Goal: Information Seeking & Learning: Learn about a topic

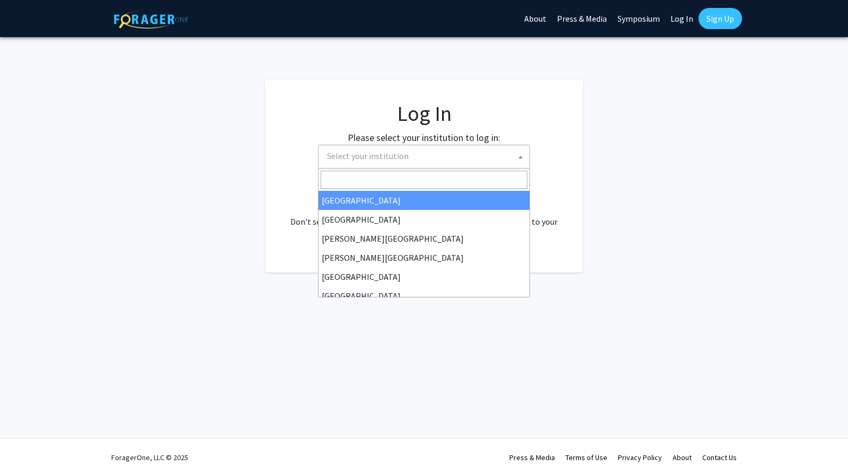
click at [470, 165] on span "Select your institution" at bounding box center [426, 156] width 207 height 22
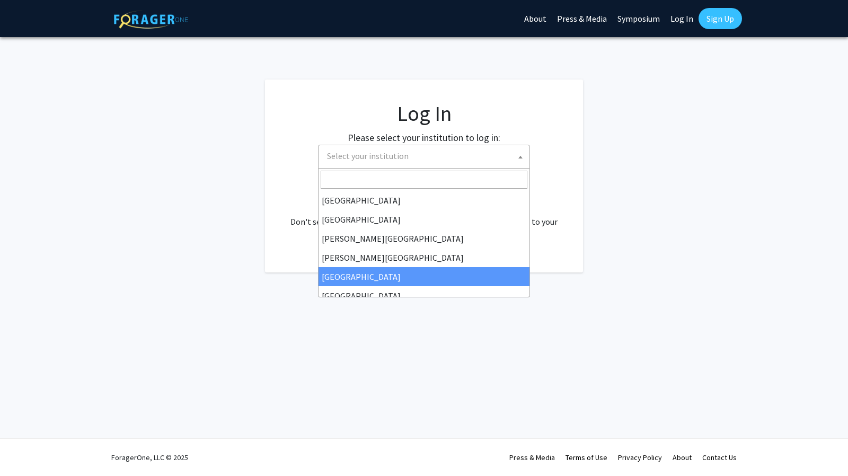
select select "6"
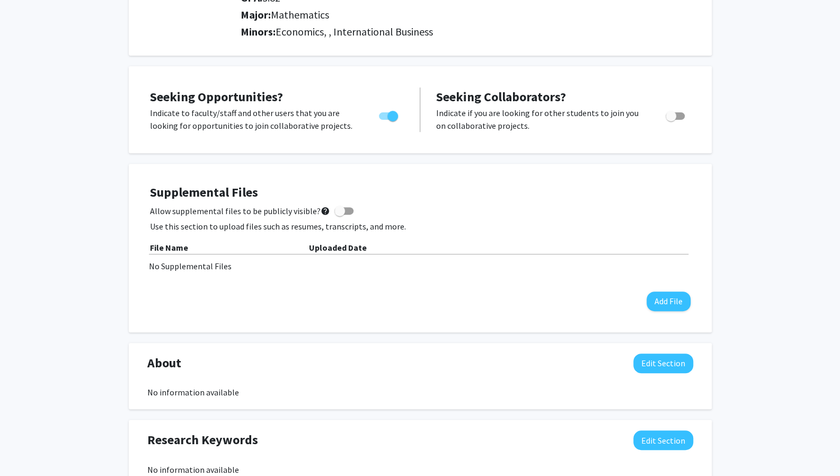
scroll to position [172, 0]
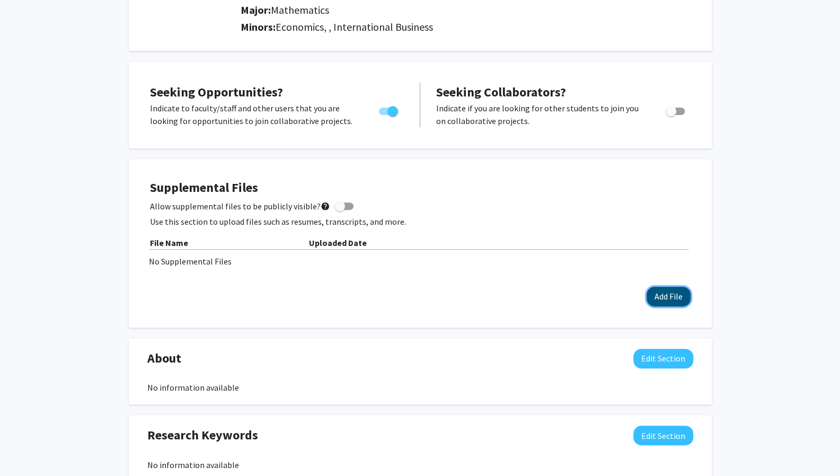
click at [666, 293] on button "Add File" at bounding box center [669, 297] width 44 height 20
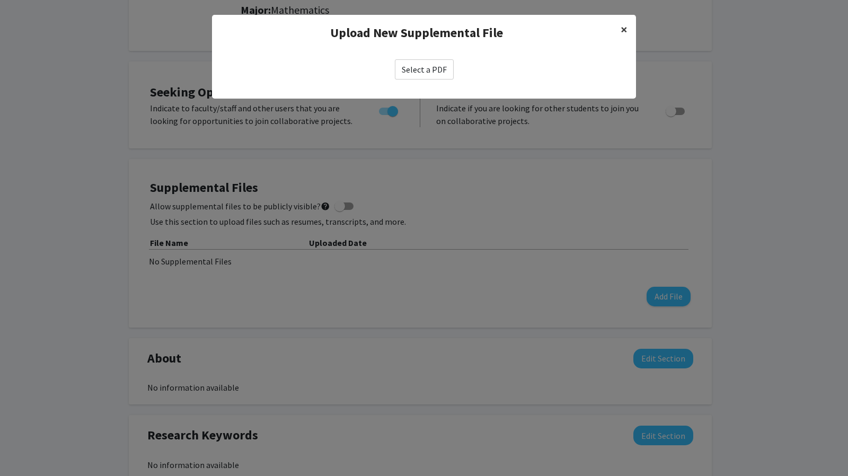
click at [624, 30] on span "×" at bounding box center [624, 29] width 7 height 16
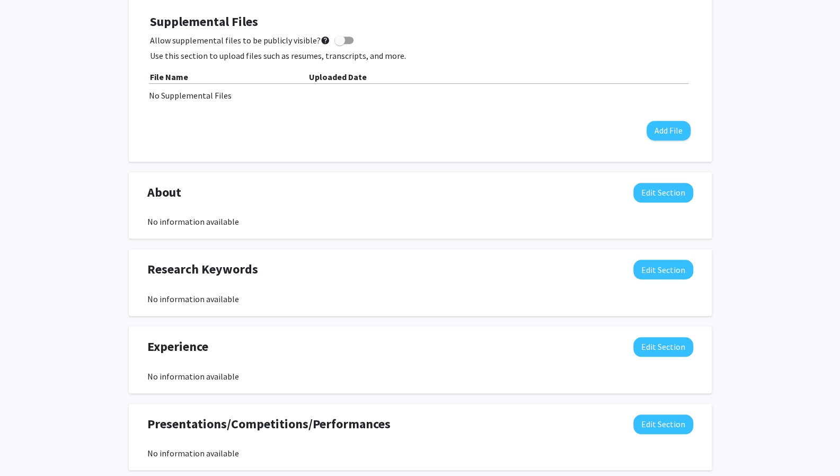
scroll to position [336, 0]
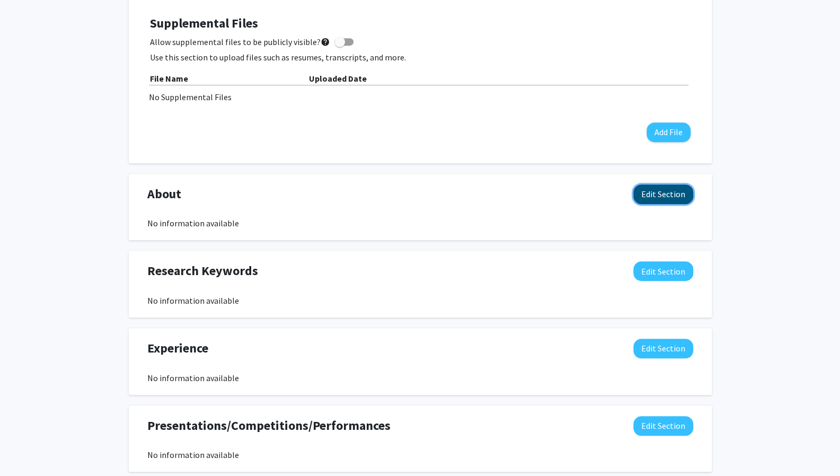
click at [670, 196] on button "Edit Section" at bounding box center [663, 194] width 60 height 20
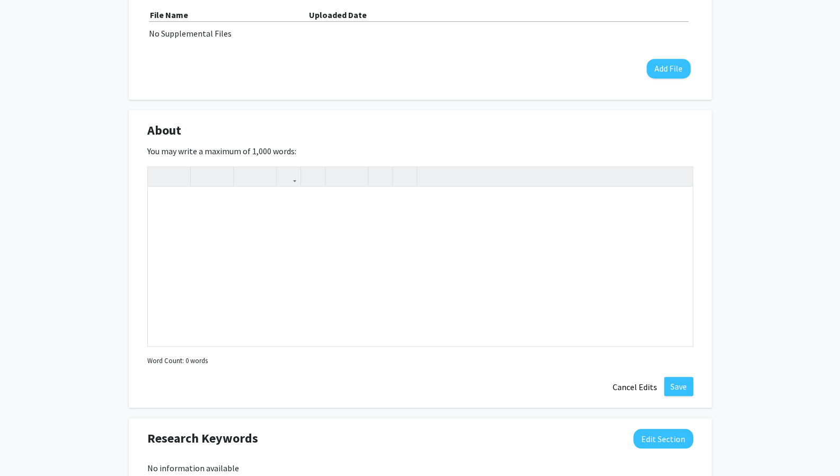
scroll to position [390, 0]
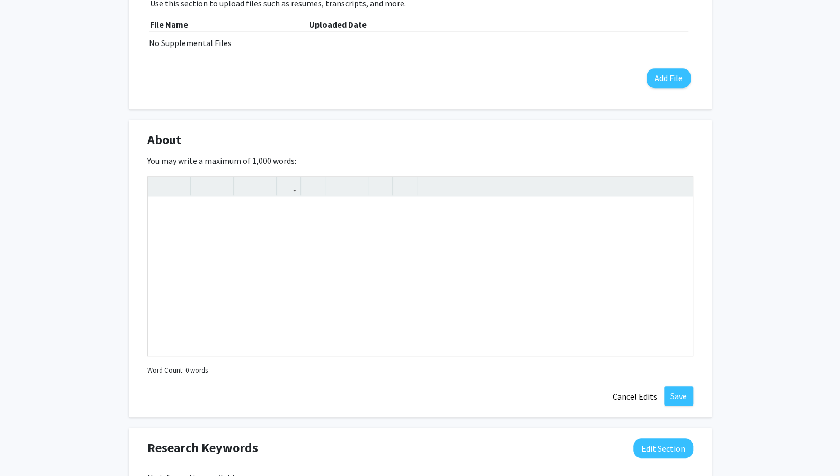
drag, startPoint x: 299, startPoint y: 160, endPoint x: 147, endPoint y: 146, distance: 152.7
click at [147, 146] on div "About Edit Section You may write a maximum of 1,000 words: Insert link Remove l…" at bounding box center [420, 269] width 583 height 298
copy div "About Edit Section You may write a maximum of 1,000 words:"
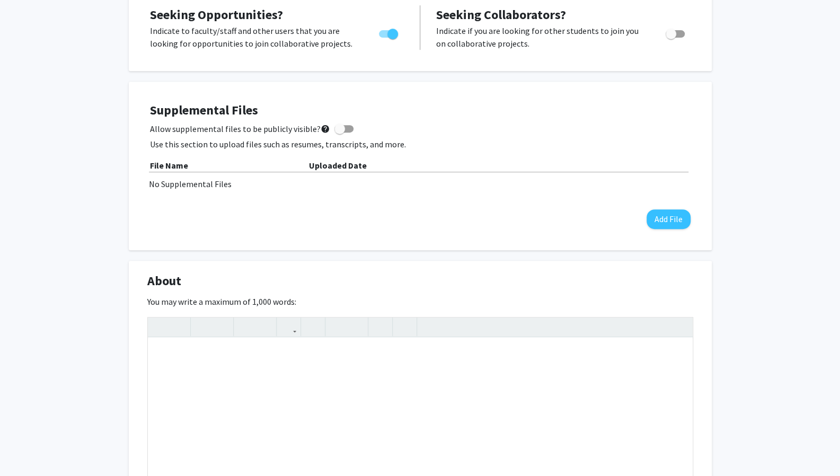
scroll to position [327, 0]
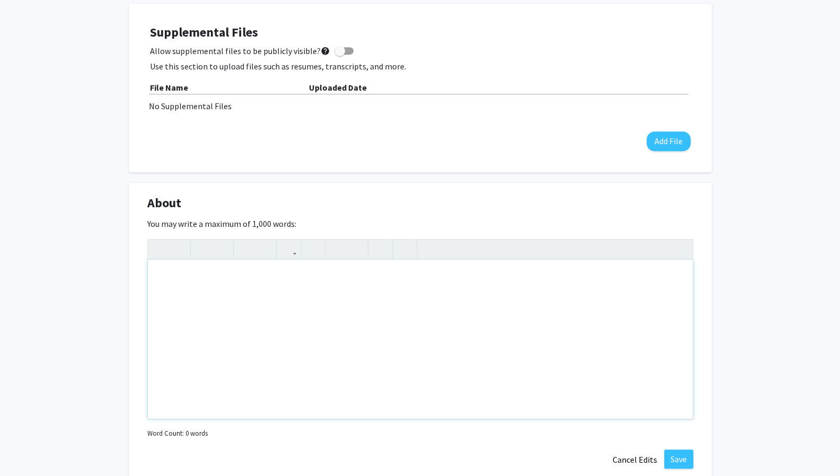
click at [275, 269] on div "Note to users with screen readers: Please deactivate our accessibility plugin f…" at bounding box center [420, 339] width 545 height 159
paste div "Note to users with screen readers: Please deactivate our accessibility plugin f…"
type textarea "<p>I am a student at [GEOGRAPHIC_DATA] with a strong interest in quantitative f…"
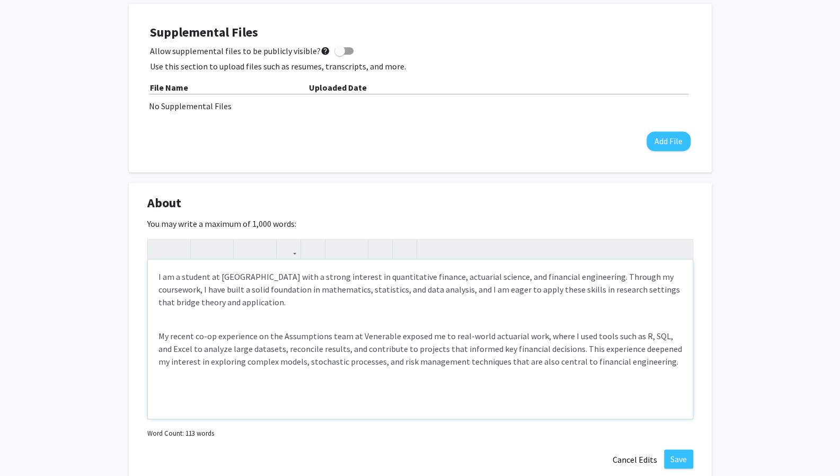
click at [212, 315] on div "I am a student at [GEOGRAPHIC_DATA] with a strong interest in quantitative fina…" at bounding box center [420, 339] width 545 height 159
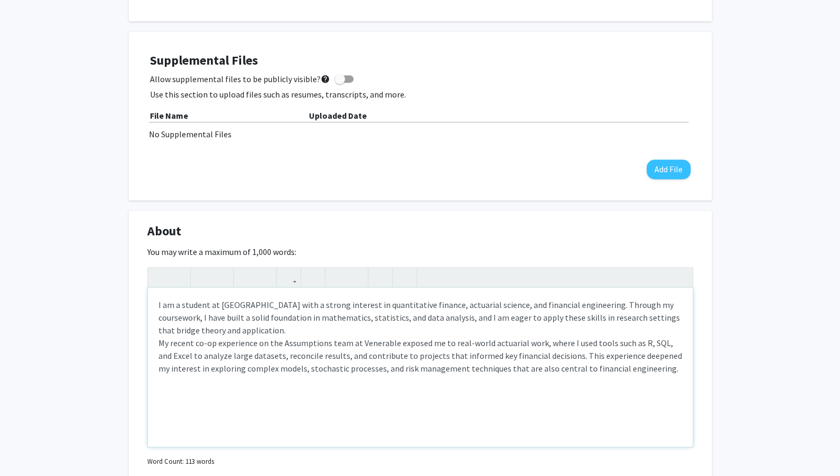
scroll to position [306, 0]
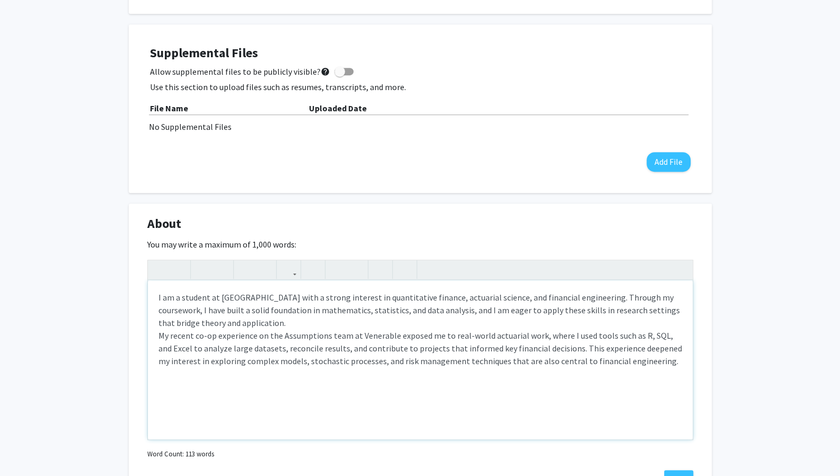
click at [189, 297] on p "I am a student at [GEOGRAPHIC_DATA] with a strong interest in quantitative fina…" at bounding box center [420, 329] width 524 height 76
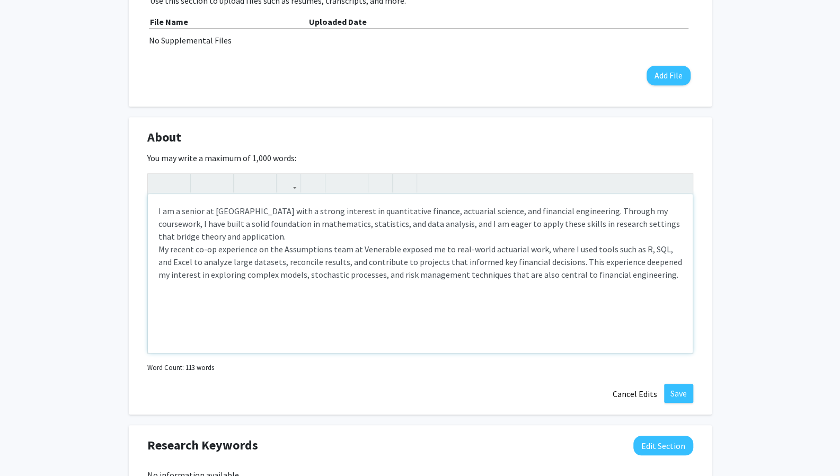
scroll to position [393, 0]
drag, startPoint x: 260, startPoint y: 273, endPoint x: 195, endPoint y: 276, distance: 64.7
click at [195, 276] on span "My recent co-op experience on the Assumptions team at Venerable exposed me to r…" at bounding box center [420, 261] width 524 height 36
drag, startPoint x: 301, startPoint y: 272, endPoint x: 224, endPoint y: 269, distance: 76.9
click at [224, 269] on span "My recent co-op experience on the Assumptions team at Venerable exposed me to r…" at bounding box center [420, 261] width 524 height 36
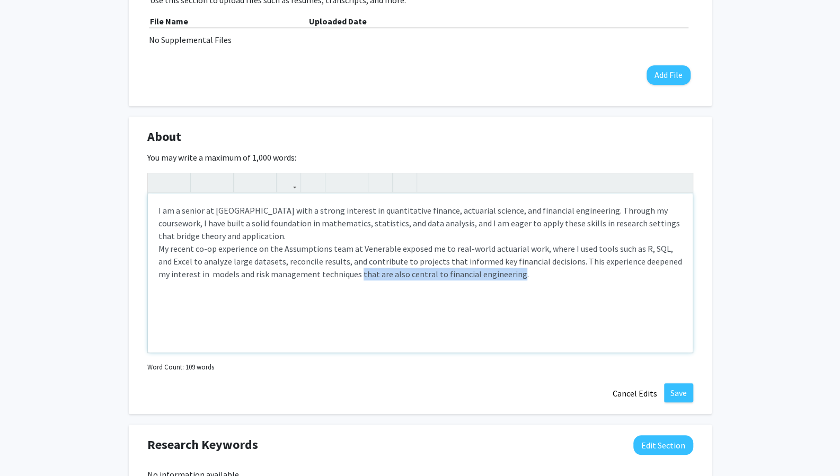
drag, startPoint x: 498, startPoint y: 273, endPoint x: 345, endPoint y: 278, distance: 152.7
click at [345, 278] on span "My recent co-op experience on the Assumptions team at Venerable exposed me to r…" at bounding box center [420, 261] width 524 height 36
type textarea "<p>I am a senior at [GEOGRAPHIC_DATA] with a strong interest in quantitative fi…"
click at [678, 389] on button "Save" at bounding box center [678, 392] width 29 height 19
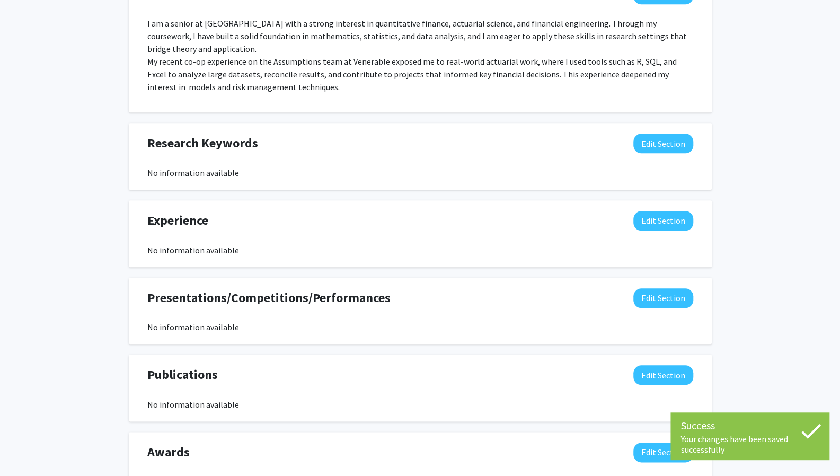
scroll to position [536, 0]
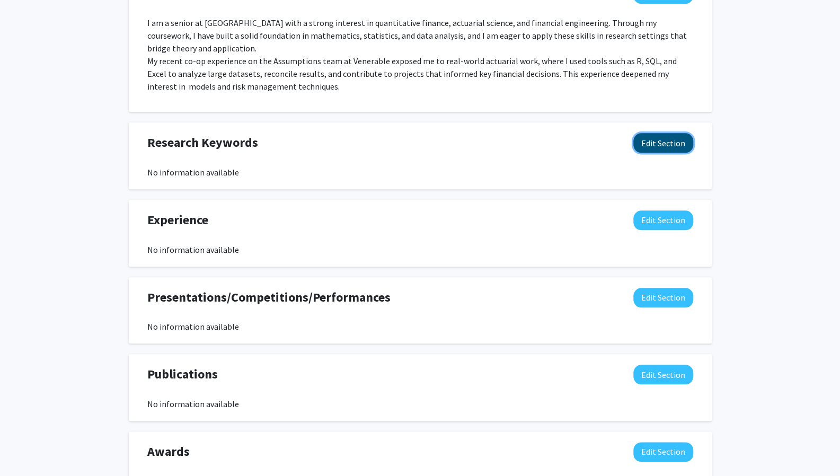
click at [662, 140] on button "Edit Section" at bounding box center [663, 143] width 60 height 20
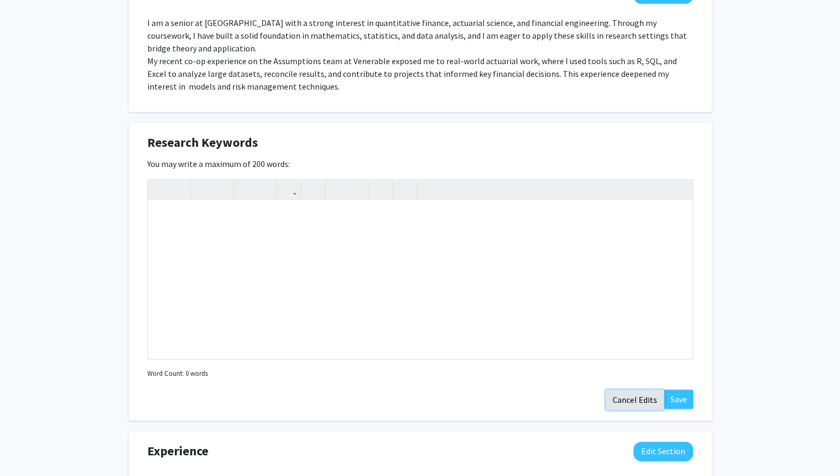
click at [638, 398] on button "Cancel Edits" at bounding box center [635, 400] width 58 height 20
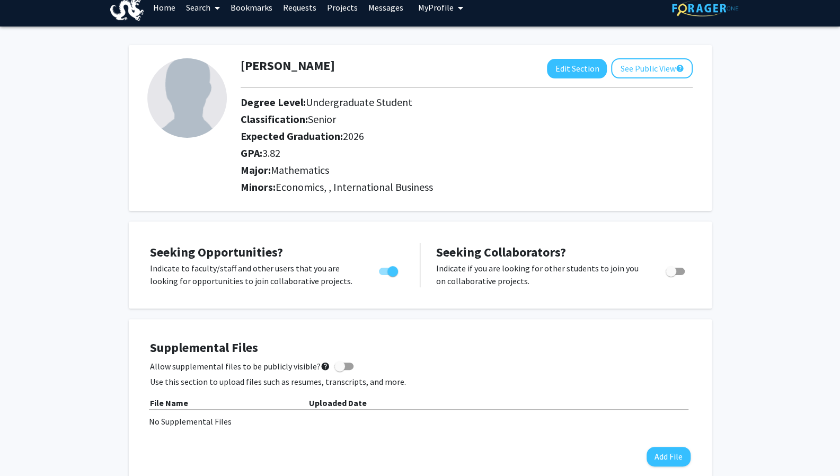
scroll to position [0, 0]
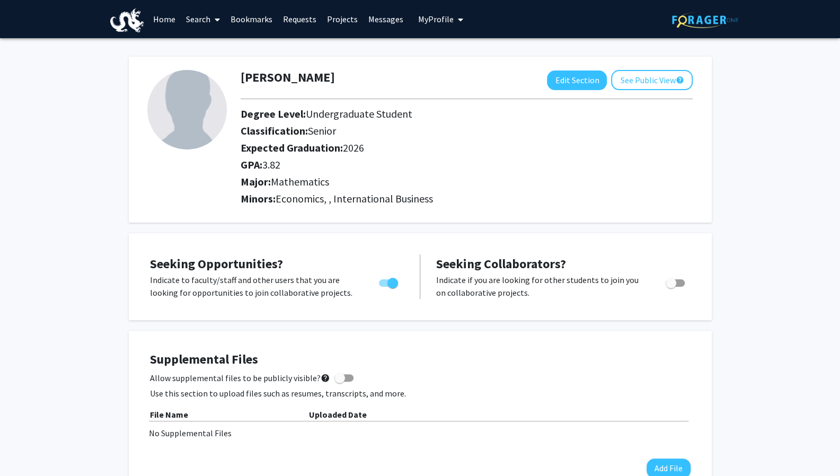
click at [204, 16] on link "Search" at bounding box center [203, 19] width 45 height 37
click at [215, 72] on span "Students" at bounding box center [213, 69] width 65 height 21
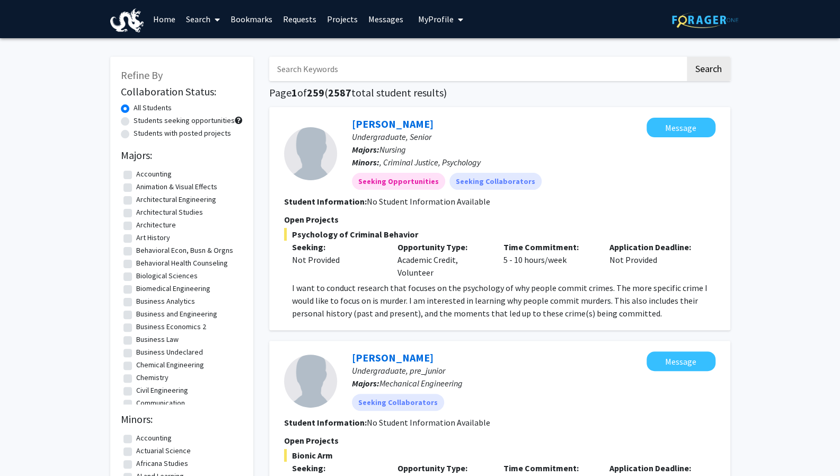
click at [147, 171] on label "Accounting" at bounding box center [154, 174] width 36 height 11
click at [143, 171] on input "Accounting" at bounding box center [139, 172] width 7 height 7
checkbox input "true"
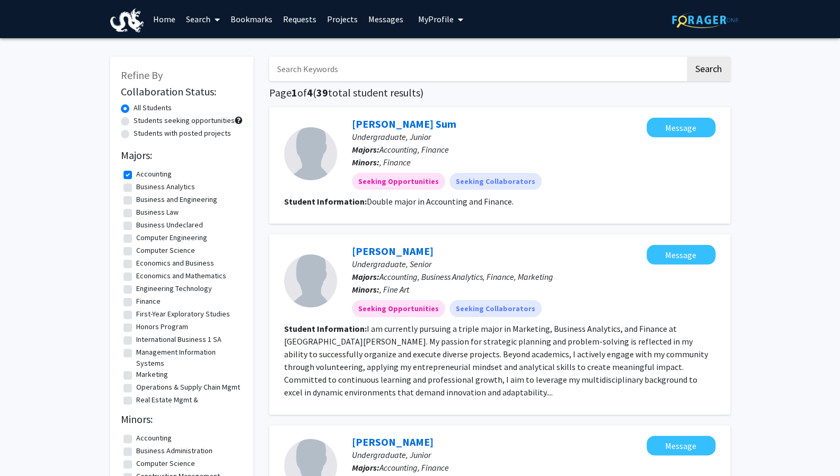
click at [441, 16] on span "My Profile" at bounding box center [436, 19] width 36 height 11
click at [462, 56] on span "View Profile" at bounding box center [484, 61] width 64 height 12
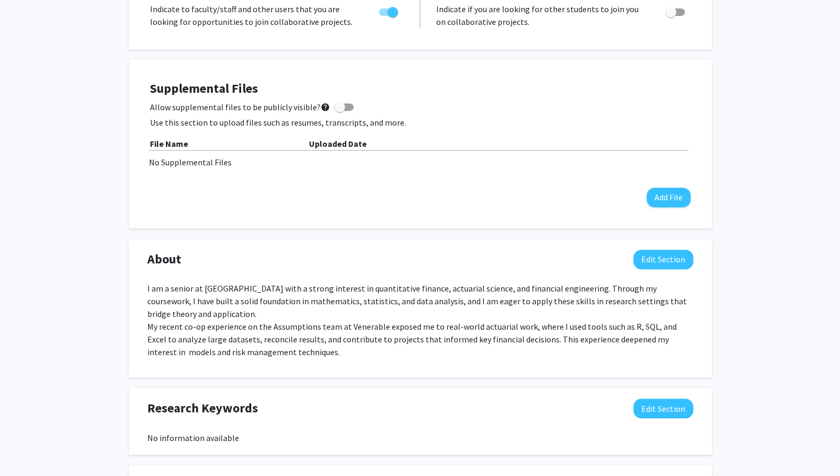
scroll to position [274, 0]
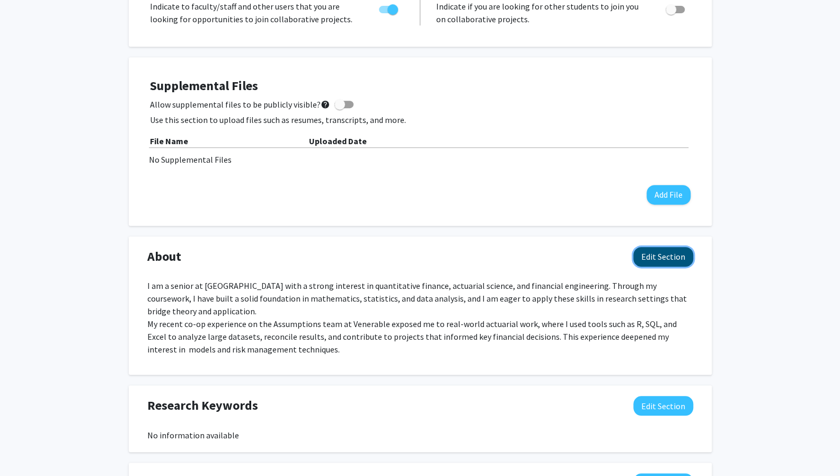
click at [664, 258] on button "Edit Section" at bounding box center [663, 257] width 60 height 20
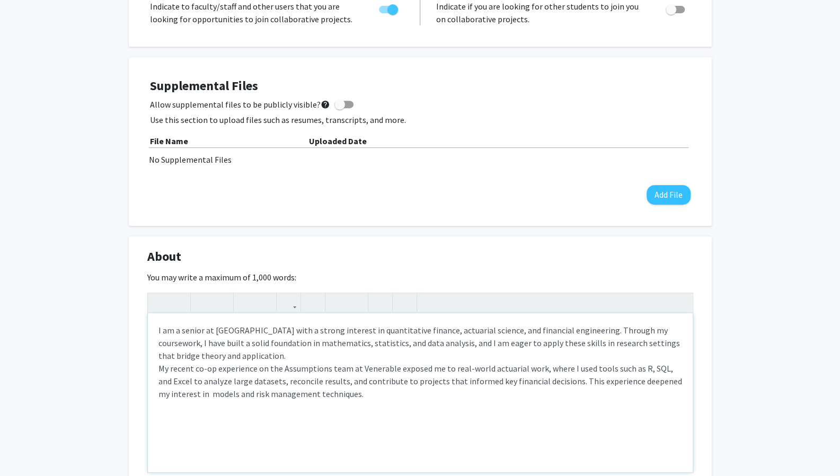
click at [290, 330] on p "I am a senior at [GEOGRAPHIC_DATA] with a strong interest in quantitative finan…" at bounding box center [420, 362] width 524 height 76
click at [417, 329] on p "I am a senior at [GEOGRAPHIC_DATA] with a major in Mathematics and minors n Eco…" at bounding box center [420, 362] width 524 height 76
click at [559, 330] on p "I am a senior at [GEOGRAPHIC_DATA] with a major in Mathematics and minors in Ec…" at bounding box center [420, 362] width 524 height 76
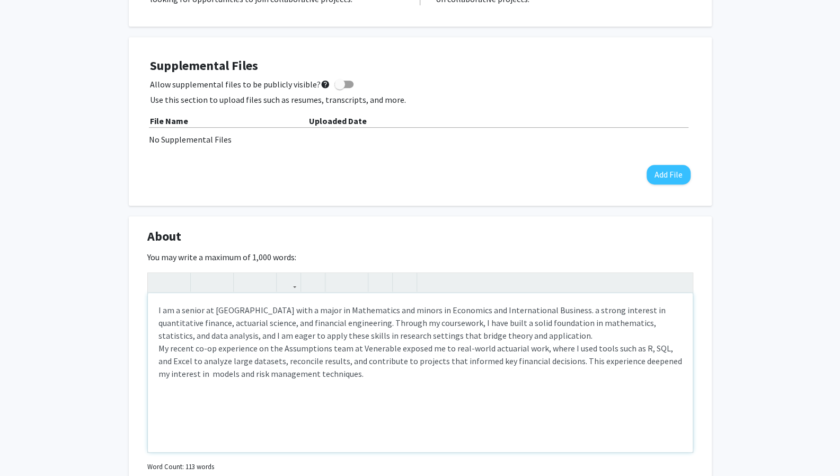
scroll to position [297, 0]
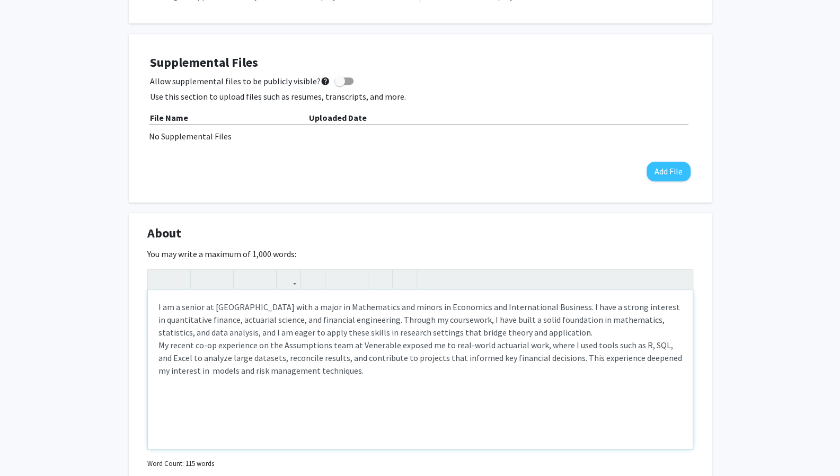
type textarea "<p>I am a senior at [GEOGRAPHIC_DATA] with a major in Mathematics and minors in…"
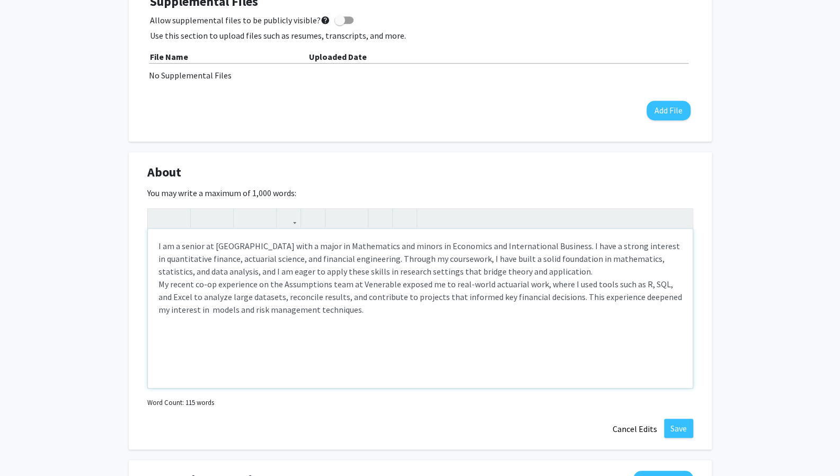
scroll to position [358, 0]
click at [675, 426] on button "Save" at bounding box center [678, 427] width 29 height 19
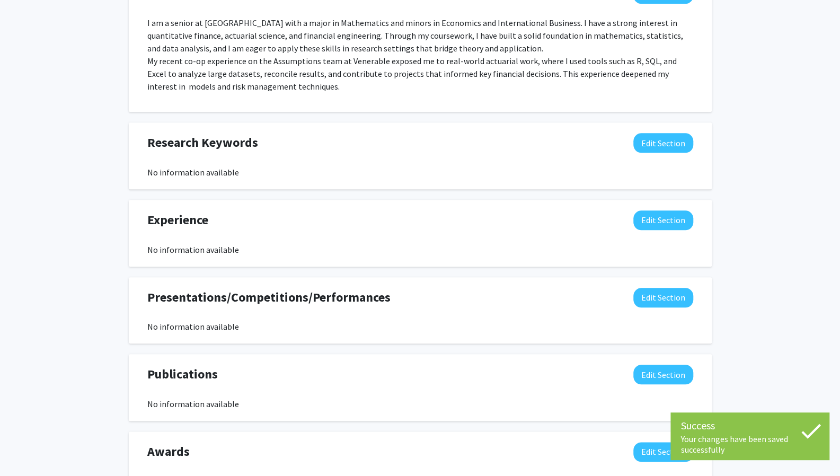
scroll to position [542, 0]
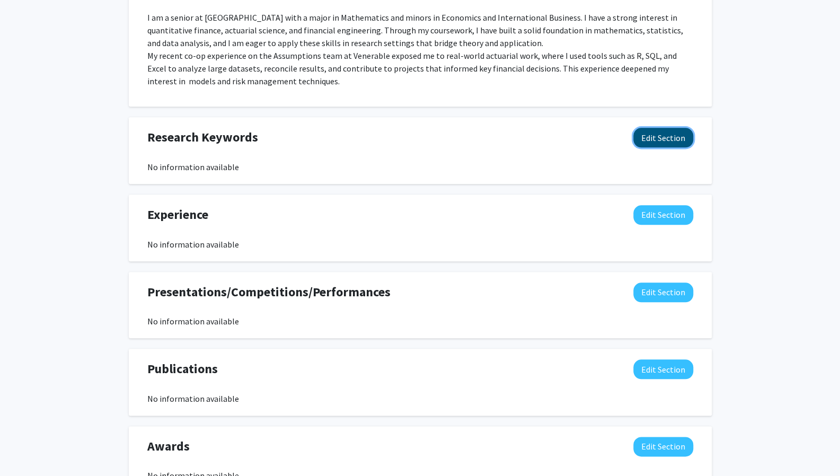
click at [676, 137] on button "Edit Section" at bounding box center [663, 138] width 60 height 20
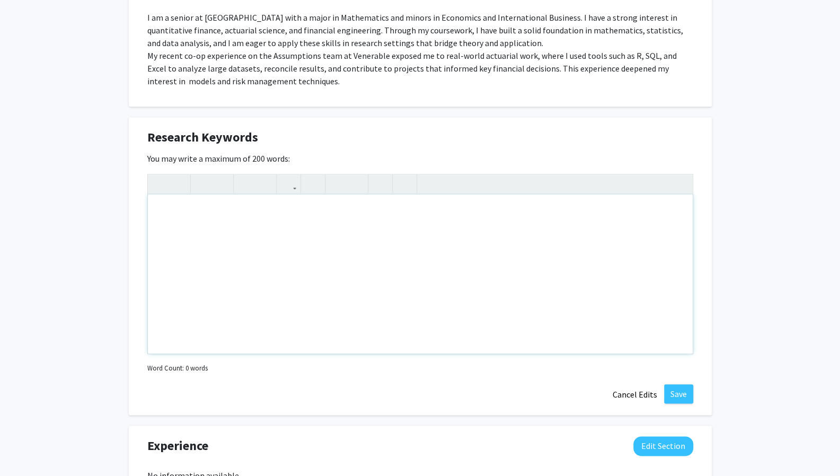
click at [375, 270] on div "Note to users with screen readers: Please deactivate our accessibility plugin f…" at bounding box center [420, 274] width 545 height 159
click at [157, 296] on div "Risk Management Machine Learning in Finance Financial Engineering Computational…" at bounding box center [420, 274] width 545 height 159
click at [170, 316] on div "Risk Management Machine Learning in Finance Financial Engineering Computational…" at bounding box center [420, 274] width 545 height 159
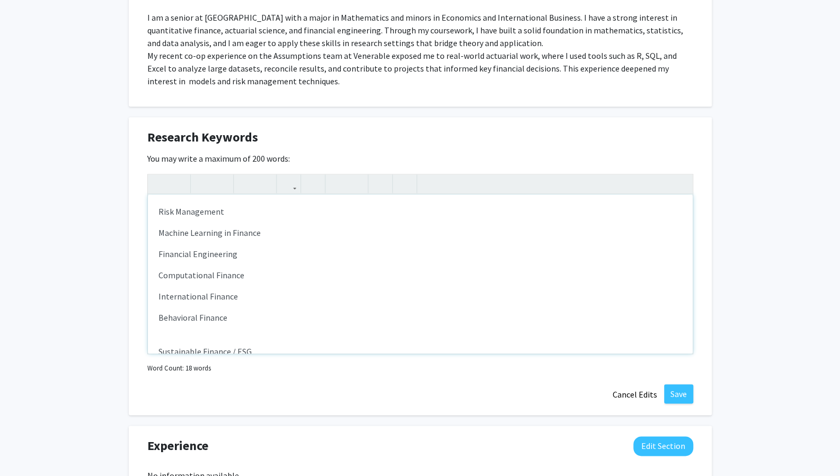
click at [180, 341] on div "Risk Management Machine Learning in Finance Financial Engineering Computational…" at bounding box center [420, 274] width 545 height 159
type textarea "<p>Risk Management</p><p>Machine Learning in Finance</p><p>Financial Engineerin…"
click at [674, 397] on button "Save" at bounding box center [678, 393] width 29 height 19
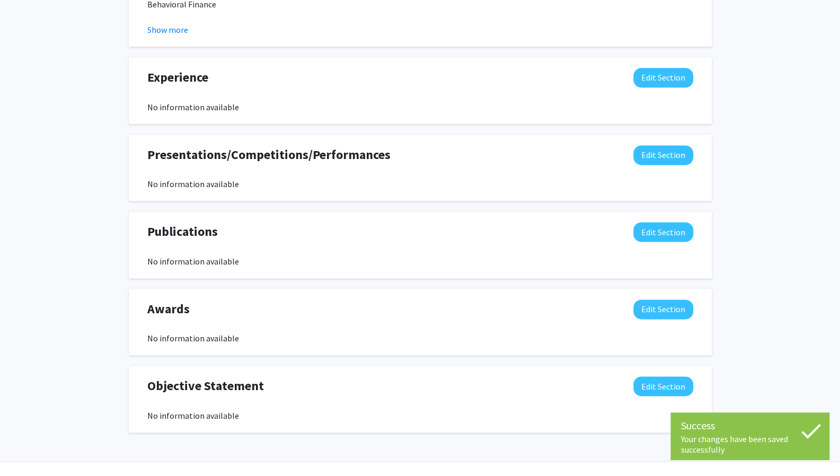
scroll to position [809, 0]
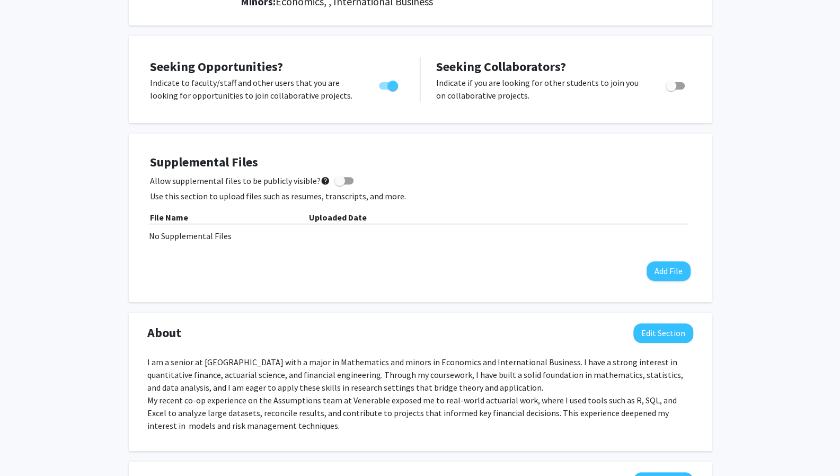
scroll to position [0, 0]
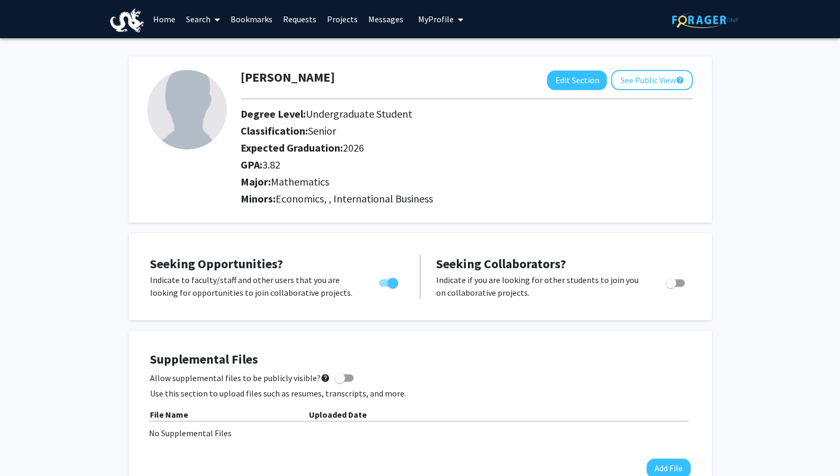
click at [202, 20] on link "Search" at bounding box center [203, 19] width 45 height 37
click at [211, 64] on span "Students" at bounding box center [213, 69] width 65 height 21
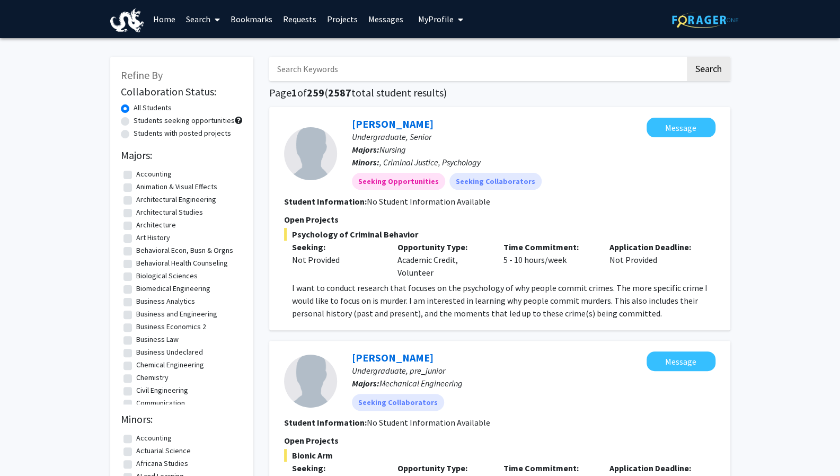
click at [125, 138] on div "Students with posted projects" at bounding box center [182, 134] width 122 height 13
click at [134, 135] on label "Students with posted projects" at bounding box center [183, 133] width 98 height 11
click at [134, 135] on input "Students with posted projects" at bounding box center [137, 131] width 7 height 7
radio input "true"
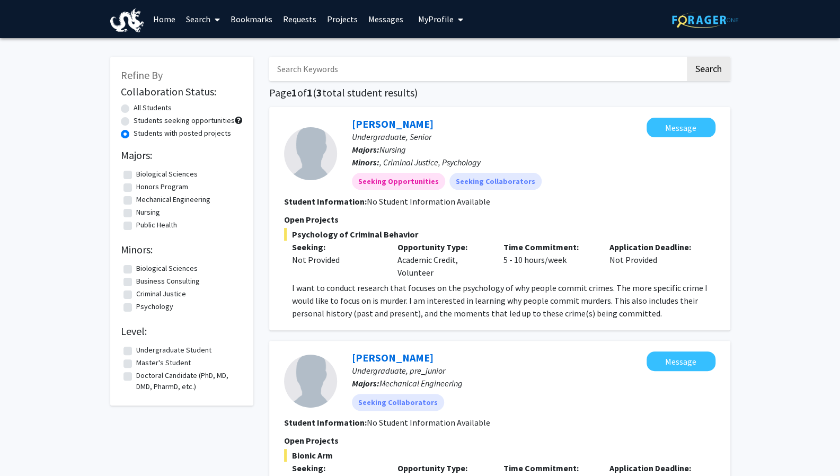
click at [137, 107] on label "All Students" at bounding box center [153, 107] width 38 height 11
click at [137, 107] on input "All Students" at bounding box center [137, 105] width 7 height 7
radio input "true"
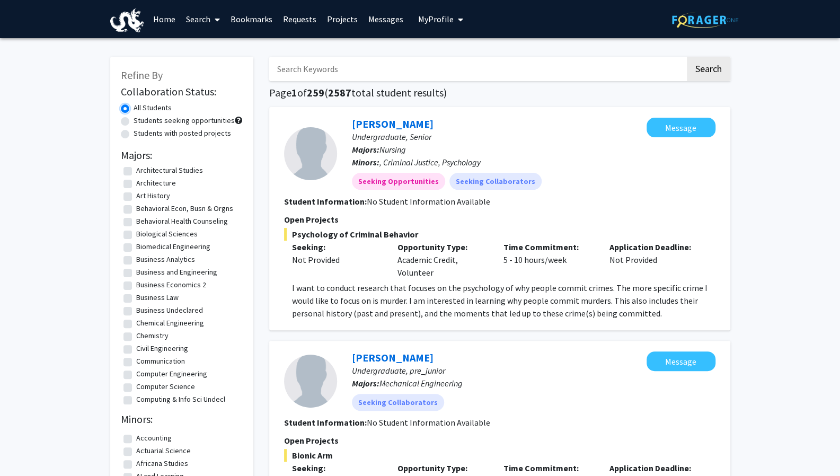
scroll to position [42, 0]
click at [172, 269] on label "Business and Engineering" at bounding box center [176, 271] width 81 height 11
click at [143, 269] on input "Business and Engineering" at bounding box center [139, 269] width 7 height 7
checkbox input "true"
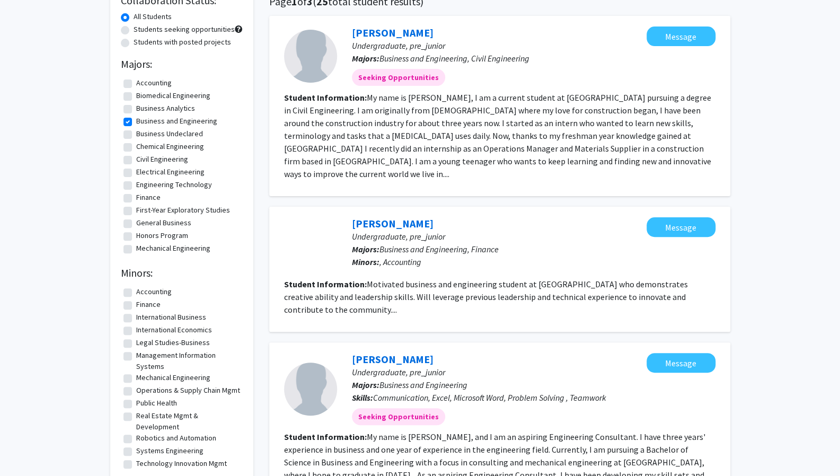
scroll to position [92, 0]
click at [444, 255] on p "Minors: , Accounting" at bounding box center [499, 261] width 295 height 13
click at [376, 216] on link "[PERSON_NAME]" at bounding box center [393, 222] width 82 height 13
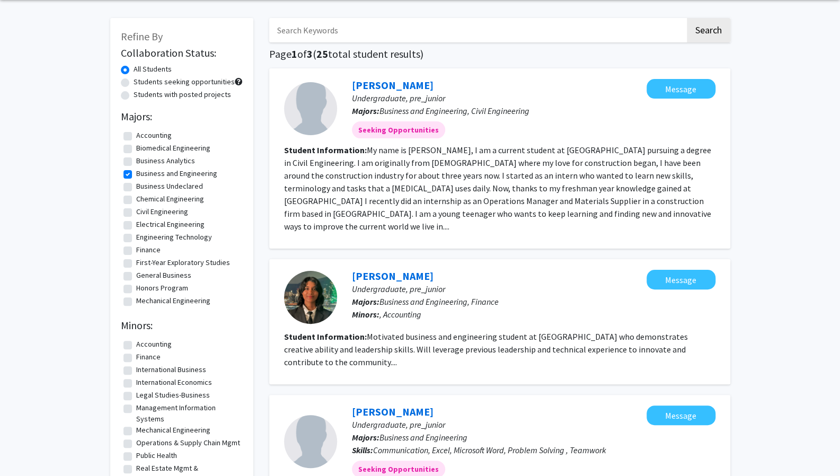
scroll to position [38, 0]
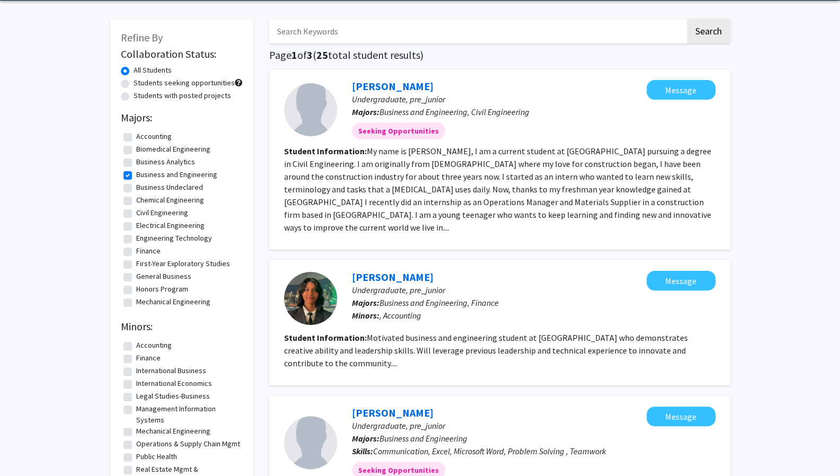
click at [143, 255] on label "Finance" at bounding box center [148, 250] width 24 height 11
click at [143, 252] on input "Finance" at bounding box center [139, 248] width 7 height 7
checkbox input "true"
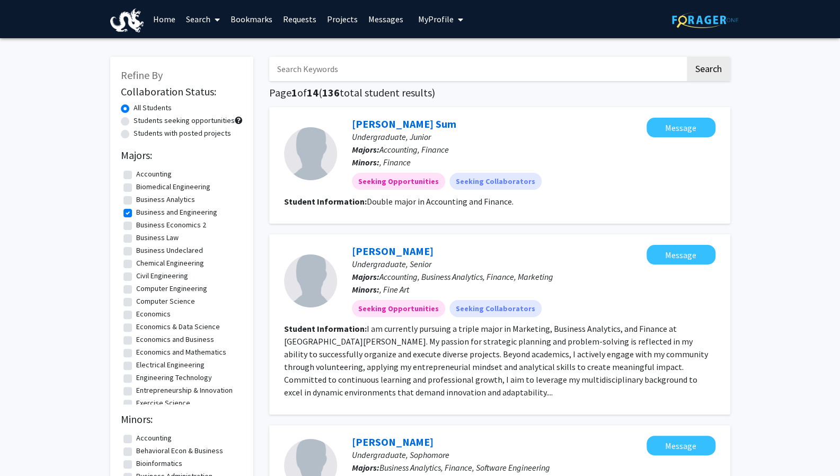
click at [136, 215] on label "Business and Engineering" at bounding box center [176, 212] width 81 height 11
click at [136, 214] on input "Business and Engineering" at bounding box center [139, 210] width 7 height 7
checkbox input "false"
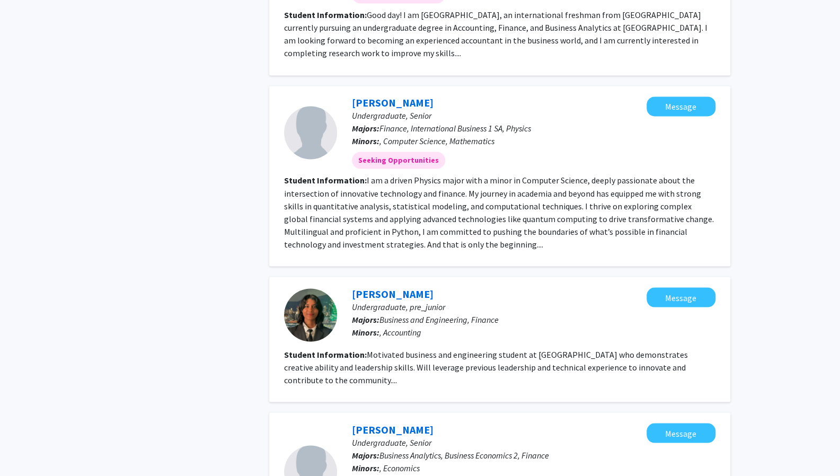
scroll to position [1324, 0]
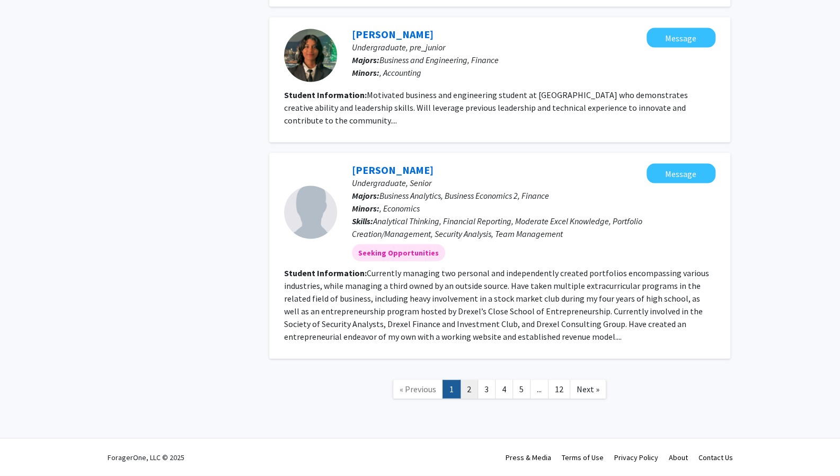
click at [466, 386] on link "2" at bounding box center [469, 389] width 18 height 19
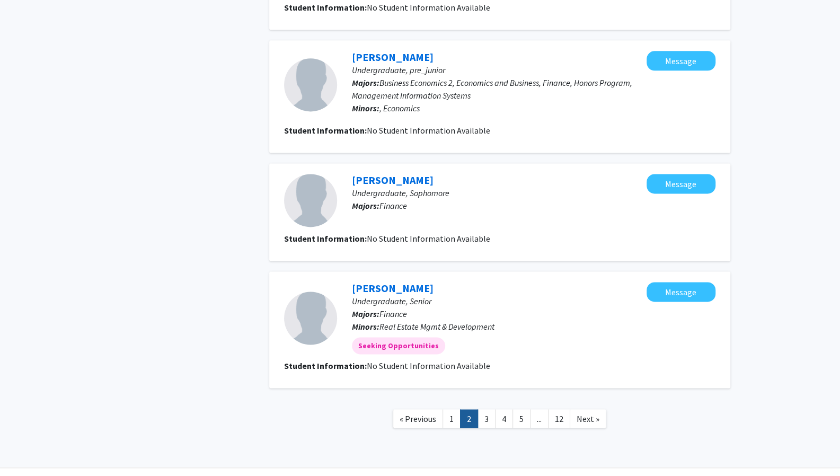
scroll to position [887, 0]
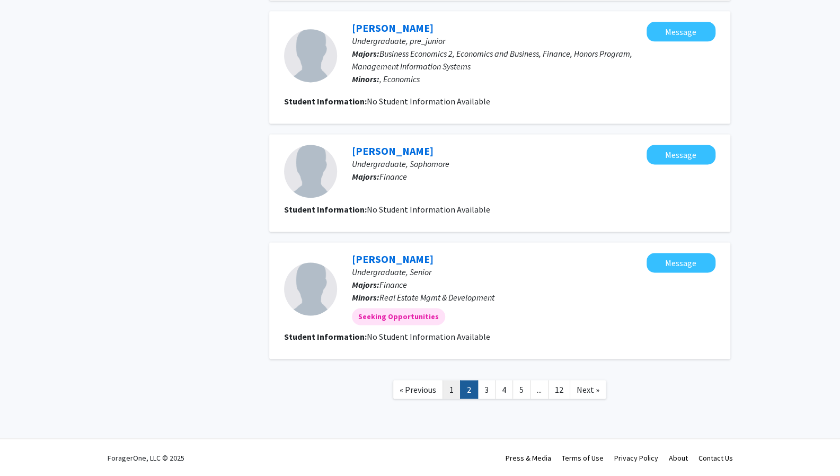
click at [454, 390] on link "1" at bounding box center [452, 389] width 18 height 19
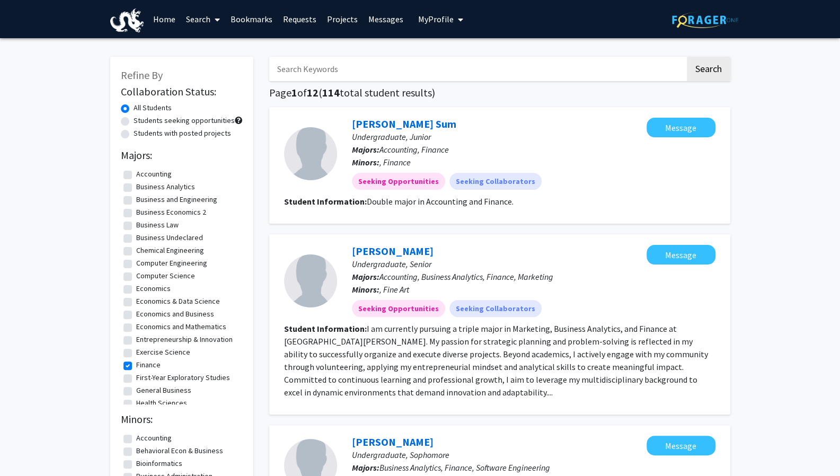
click at [438, 12] on button "My Profile" at bounding box center [440, 19] width 51 height 38
click at [463, 62] on span "View Profile" at bounding box center [484, 61] width 64 height 12
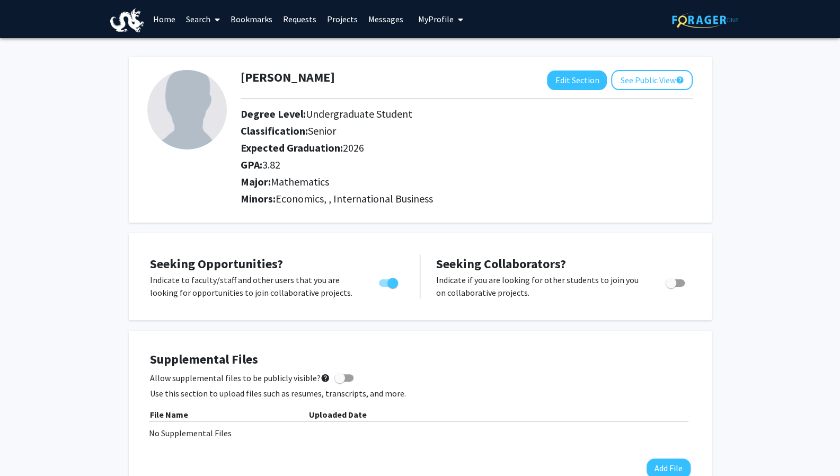
click at [210, 19] on link "Search" at bounding box center [203, 19] width 45 height 37
click at [223, 44] on span "Faculty/Staff" at bounding box center [220, 48] width 78 height 21
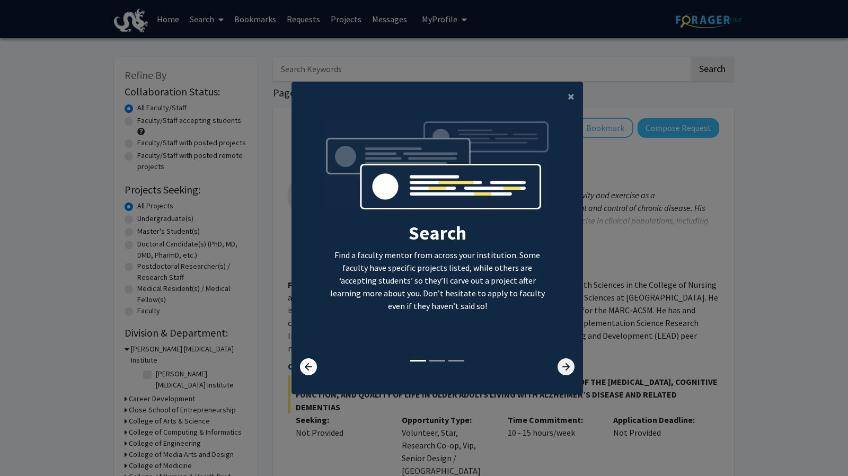
click at [563, 373] on icon at bounding box center [566, 366] width 17 height 17
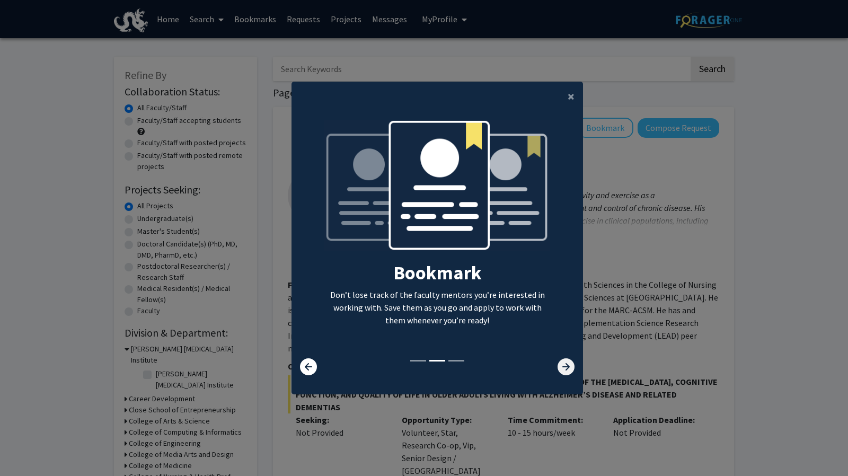
click at [563, 373] on icon at bounding box center [566, 366] width 17 height 17
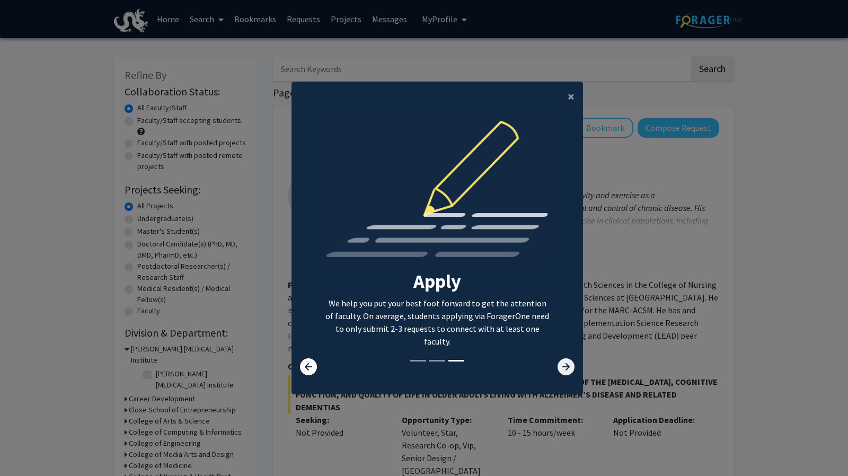
click at [563, 373] on icon at bounding box center [566, 366] width 17 height 17
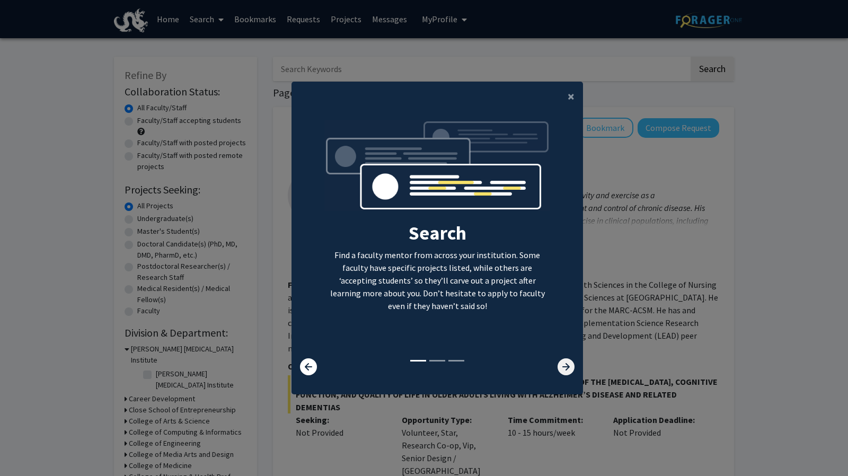
click at [563, 373] on icon at bounding box center [566, 366] width 17 height 17
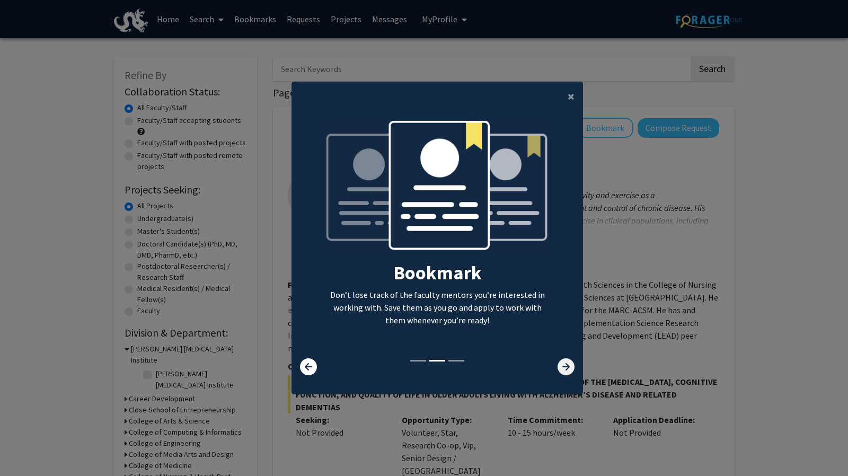
click at [563, 373] on icon at bounding box center [566, 366] width 17 height 17
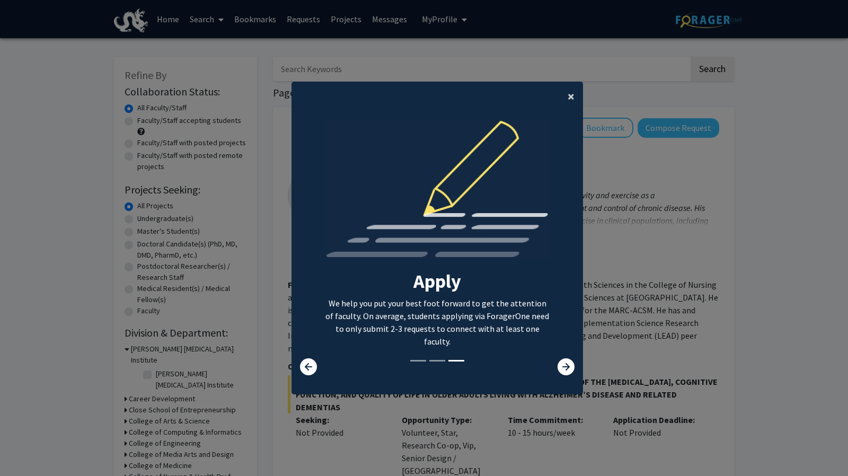
click at [560, 95] on button "×" at bounding box center [571, 97] width 24 height 30
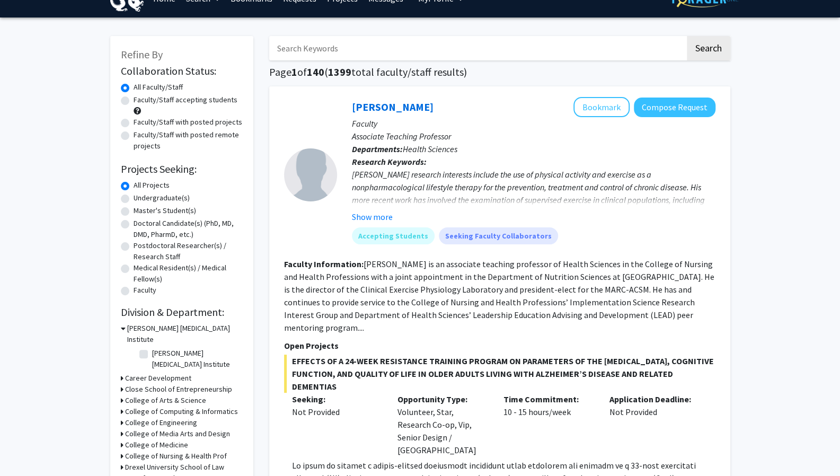
scroll to position [19, 0]
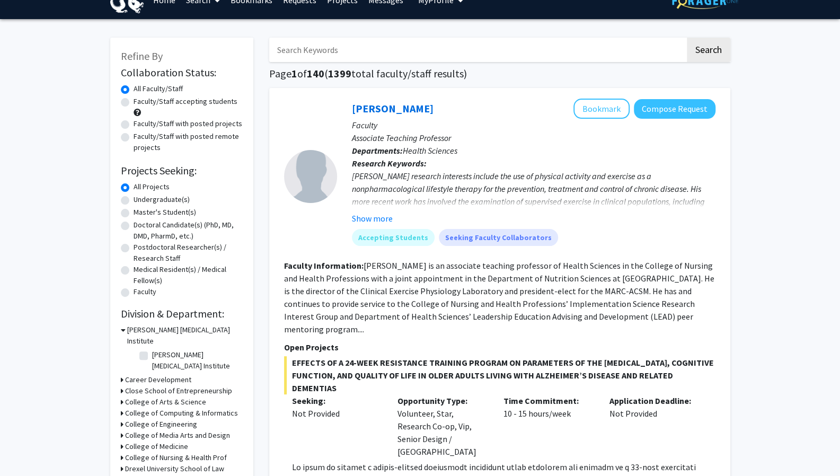
click at [134, 200] on label "Undergraduate(s)" at bounding box center [162, 199] width 56 height 11
click at [134, 200] on input "Undergraduate(s)" at bounding box center [137, 197] width 7 height 7
radio input "true"
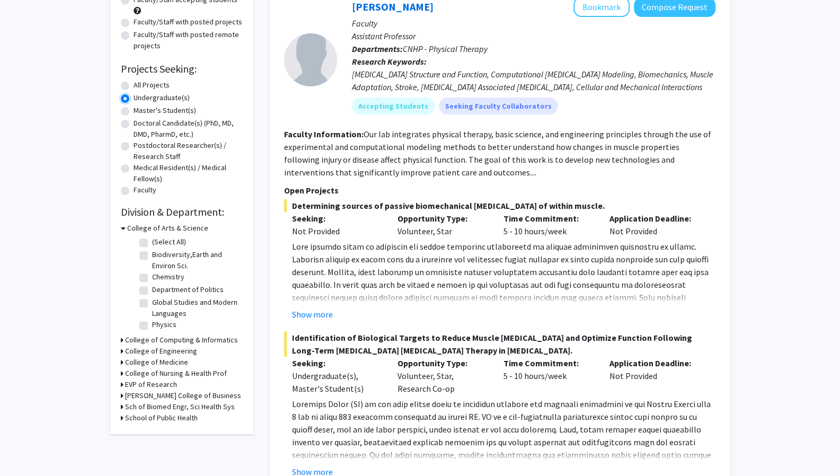
scroll to position [130, 0]
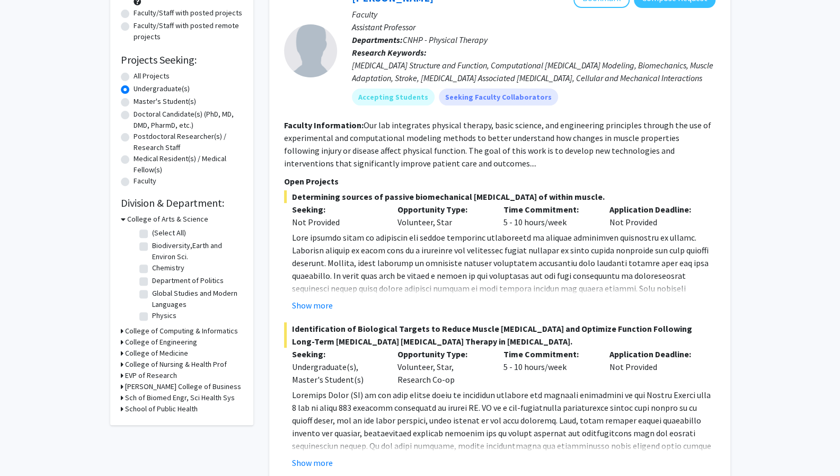
click at [120, 332] on div "Refine By Collaboration Status: Collaboration Status All Faculty/Staff Collabor…" at bounding box center [181, 176] width 143 height 498
click at [123, 329] on div "College of Computing & Informatics" at bounding box center [182, 330] width 122 height 11
click at [121, 329] on icon at bounding box center [122, 330] width 3 height 11
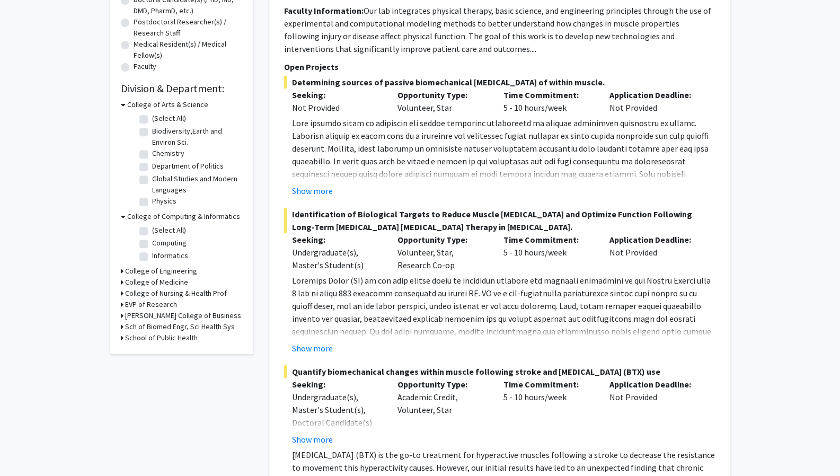
scroll to position [245, 0]
click at [152, 243] on label "Computing" at bounding box center [169, 241] width 34 height 11
click at [152, 243] on input "Computing" at bounding box center [155, 239] width 7 height 7
checkbox input "true"
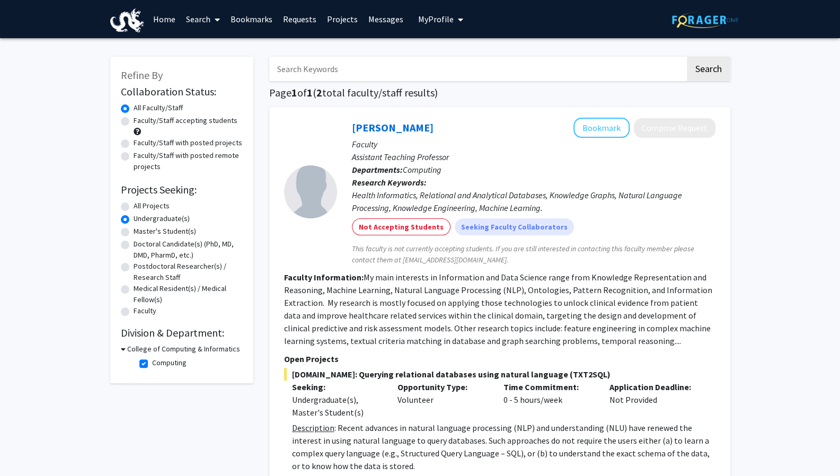
click at [144, 359] on fg-checkbox "Computing Computing" at bounding box center [189, 363] width 101 height 13
click at [152, 365] on label "Computing" at bounding box center [169, 362] width 34 height 11
click at [152, 364] on input "Computing" at bounding box center [155, 360] width 7 height 7
checkbox input "false"
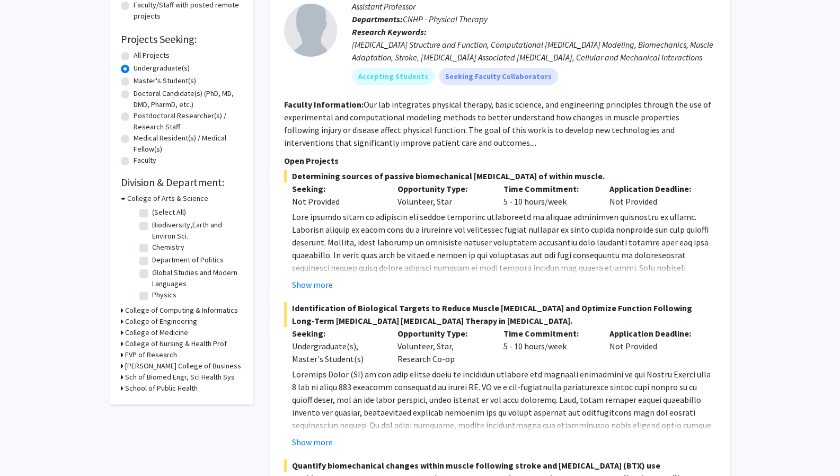
scroll to position [160, 0]
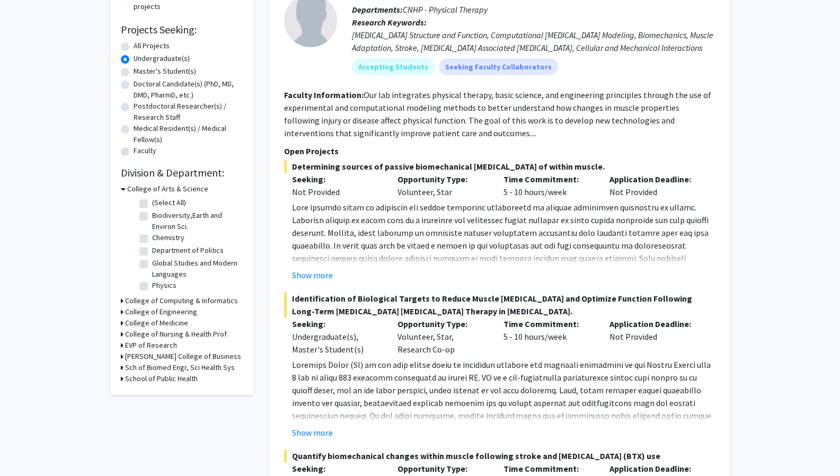
click at [121, 314] on icon at bounding box center [122, 311] width 3 height 11
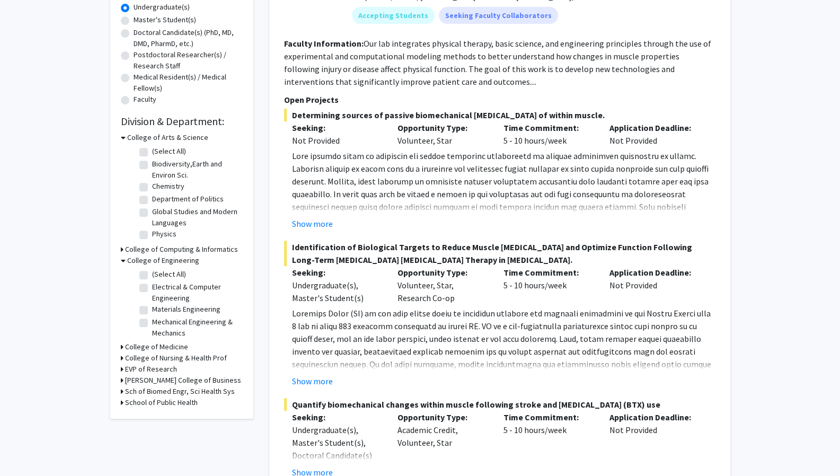
scroll to position [212, 0]
click at [118, 379] on div "Refine By Collaboration Status: Collaboration Status All Faculty/Staff Collabor…" at bounding box center [181, 132] width 143 height 574
click at [121, 379] on icon at bounding box center [122, 379] width 3 height 11
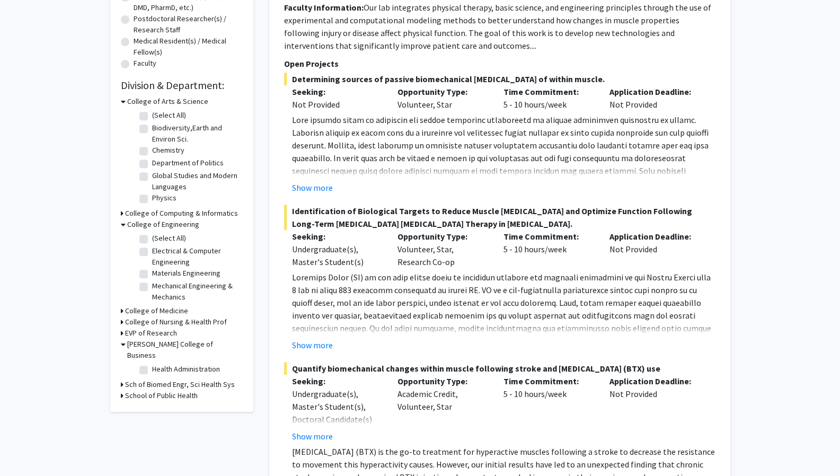
scroll to position [250, 0]
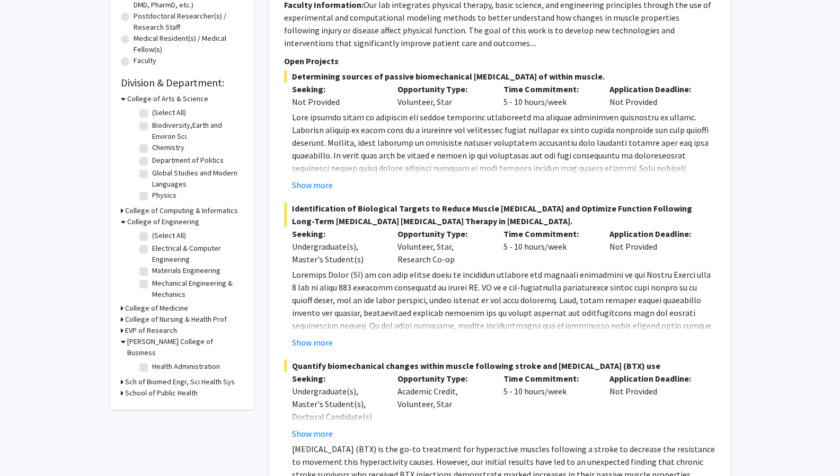
click at [152, 361] on label "Health Administration" at bounding box center [186, 366] width 68 height 11
click at [152, 361] on input "Health Administration" at bounding box center [155, 364] width 7 height 7
checkbox input "true"
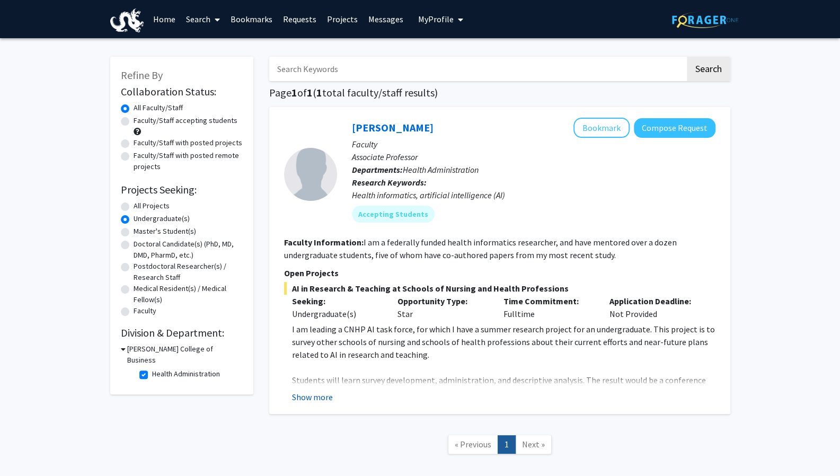
click at [315, 394] on button "Show more" at bounding box center [312, 397] width 41 height 13
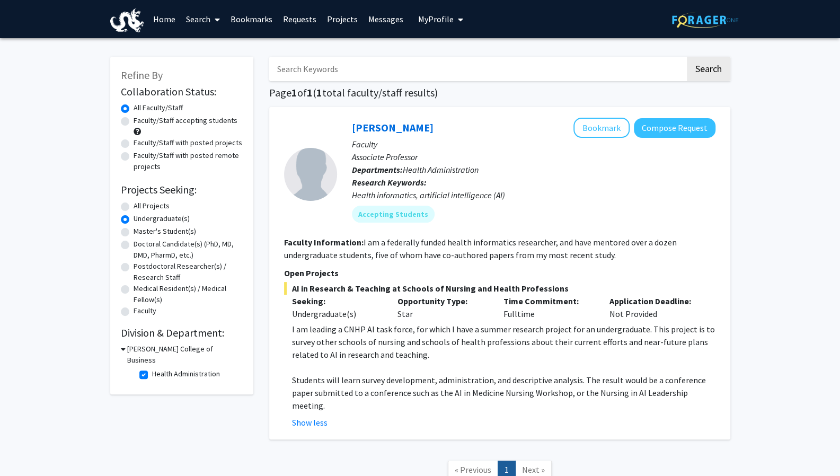
click at [152, 368] on label "Health Administration" at bounding box center [186, 373] width 68 height 11
click at [152, 368] on input "Health Administration" at bounding box center [155, 371] width 7 height 7
checkbox input "false"
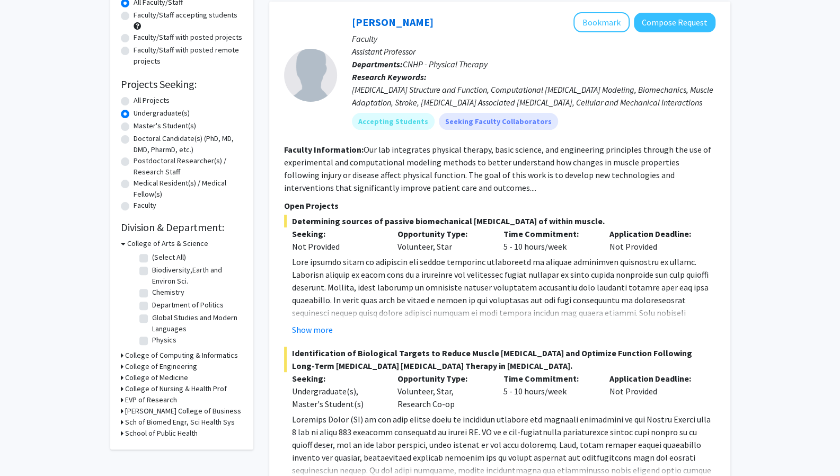
scroll to position [108, 0]
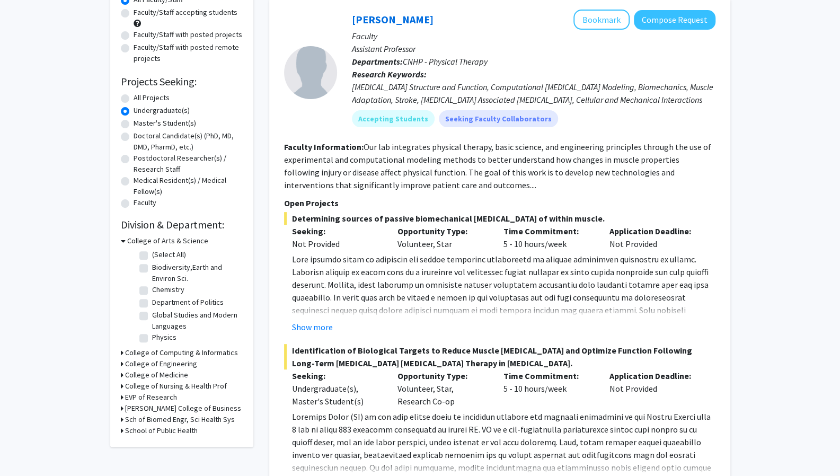
click at [124, 241] on icon at bounding box center [123, 240] width 5 height 11
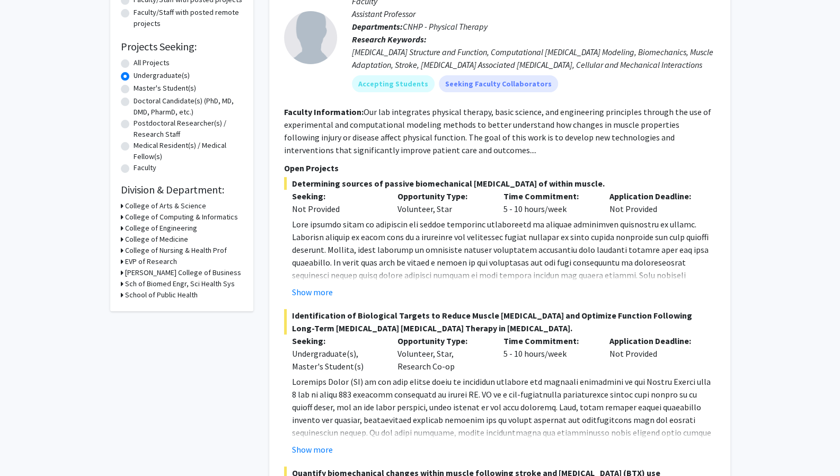
scroll to position [146, 0]
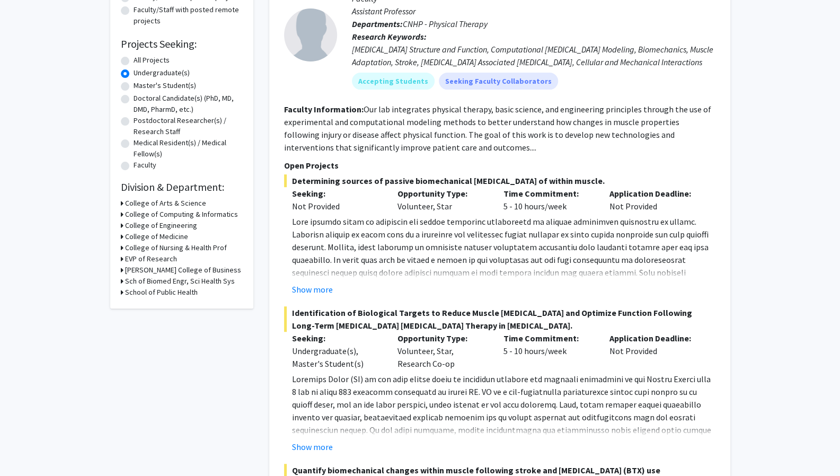
click at [137, 260] on h3 "EVP of Research" at bounding box center [151, 258] width 52 height 11
click at [148, 272] on fg-checkbox "C. & [PERSON_NAME] Plasma Institute C. & [PERSON_NAME] Plasma Institute" at bounding box center [189, 278] width 101 height 22
click at [152, 273] on label "C. & [PERSON_NAME] Plasma Institute" at bounding box center [196, 278] width 88 height 22
click at [152, 273] on input "C. & [PERSON_NAME] Plasma Institute" at bounding box center [155, 270] width 7 height 7
checkbox input "true"
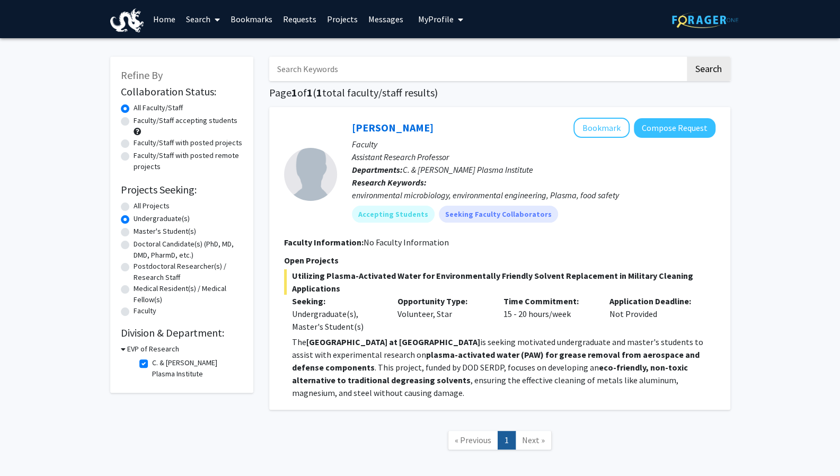
click at [152, 365] on label "C. & [PERSON_NAME] Plasma Institute" at bounding box center [196, 368] width 88 height 22
click at [152, 364] on input "C. & [PERSON_NAME] Plasma Institute" at bounding box center [155, 360] width 7 height 7
checkbox input "false"
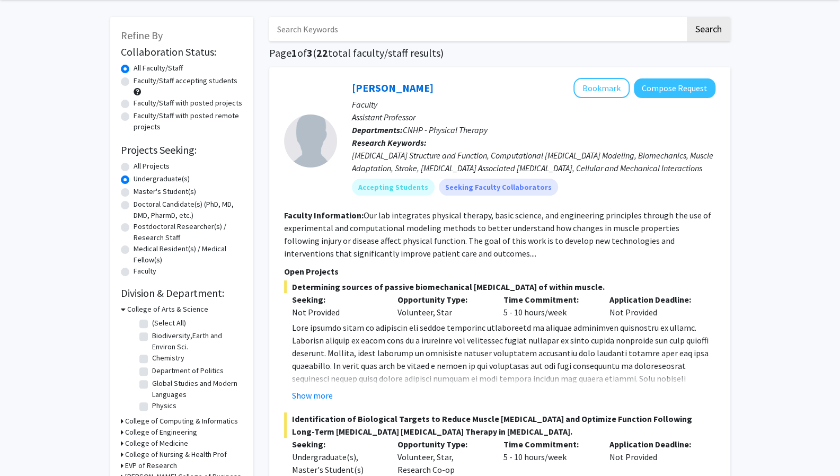
scroll to position [39, 0]
click at [152, 411] on label "Physics" at bounding box center [164, 406] width 24 height 11
click at [152, 408] on input "Physics" at bounding box center [155, 404] width 7 height 7
checkbox input "true"
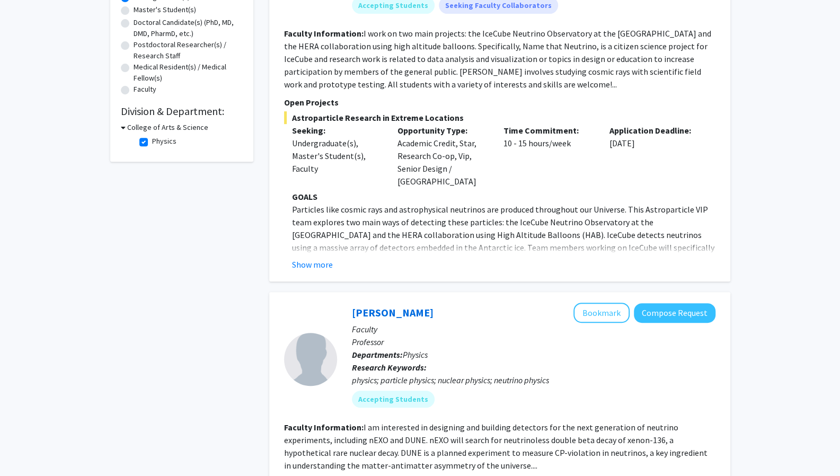
scroll to position [149, 0]
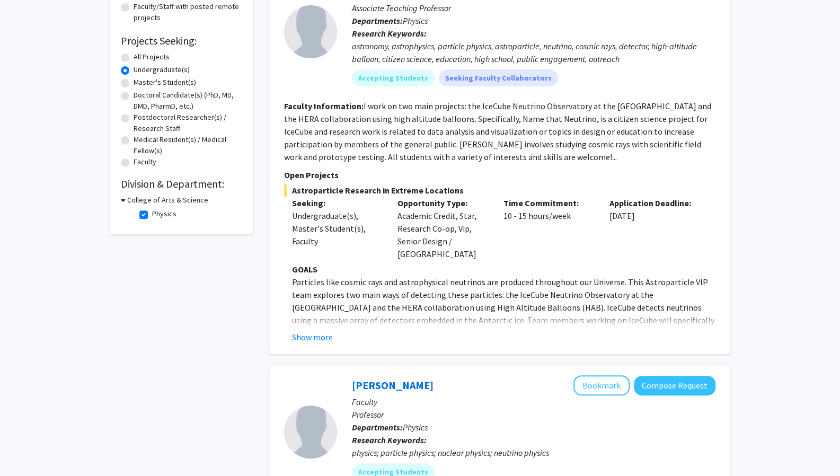
click at [152, 211] on label "Physics" at bounding box center [164, 213] width 24 height 11
click at [152, 211] on input "Physics" at bounding box center [155, 211] width 7 height 7
checkbox input "false"
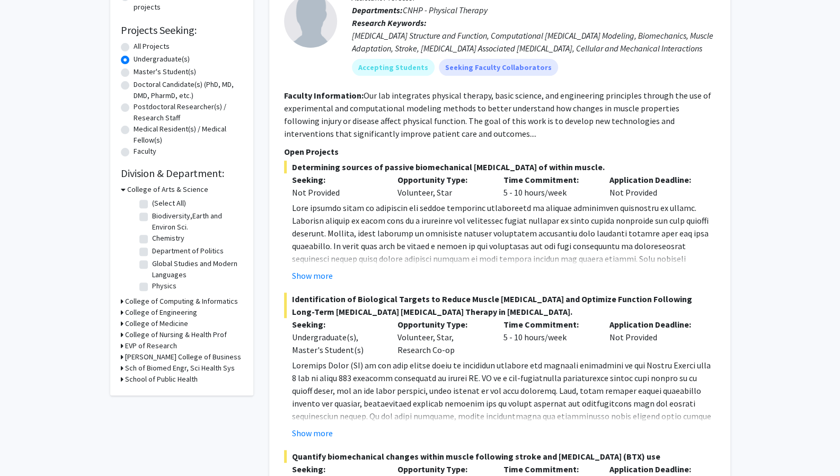
scroll to position [167, 0]
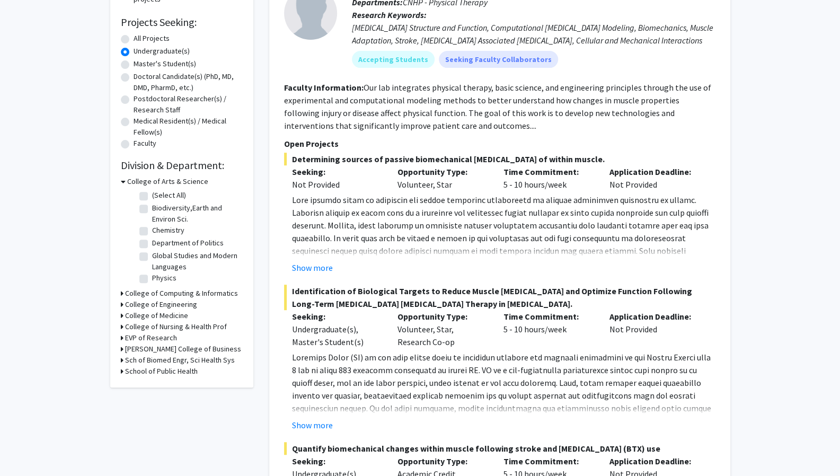
click at [119, 293] on div "Refine By Collaboration Status: Collaboration Status All Faculty/Staff Collabor…" at bounding box center [181, 138] width 143 height 498
click at [124, 318] on div "College of Medicine" at bounding box center [182, 315] width 122 height 11
click at [122, 314] on icon at bounding box center [122, 315] width 3 height 11
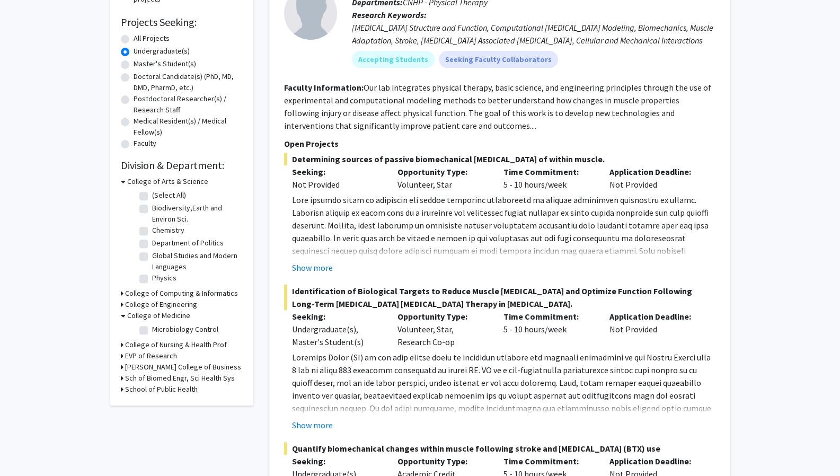
click at [123, 344] on div "College of Nursing & Health Prof" at bounding box center [182, 344] width 122 height 11
click at [119, 344] on div "Refine By Collaboration Status: Collaboration Status All Faculty/Staff Collabor…" at bounding box center [181, 147] width 143 height 516
click at [120, 343] on div "Refine By Collaboration Status: Collaboration Status All Faculty/Staff Collabor…" at bounding box center [181, 147] width 143 height 516
click at [121, 343] on icon at bounding box center [122, 344] width 3 height 11
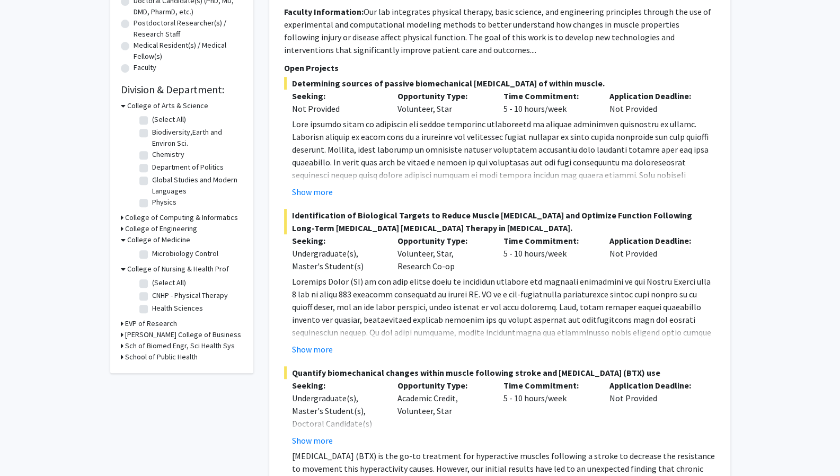
scroll to position [244, 0]
click at [122, 320] on icon at bounding box center [122, 323] width 3 height 11
click at [122, 362] on icon at bounding box center [122, 361] width 3 height 11
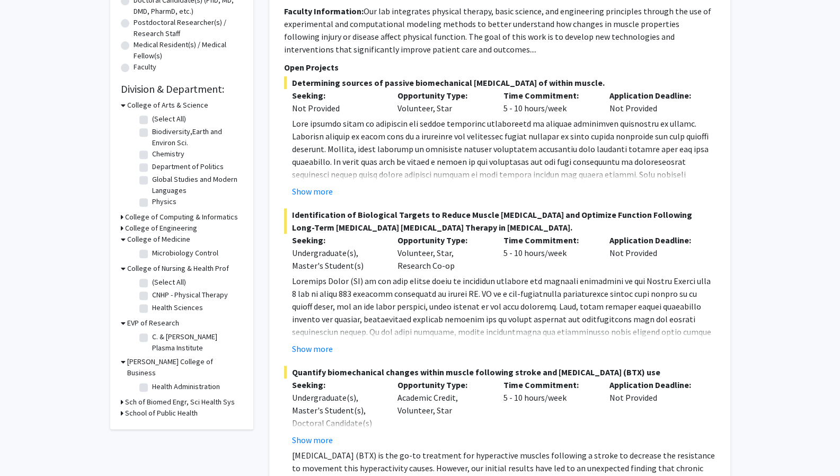
scroll to position [278, 0]
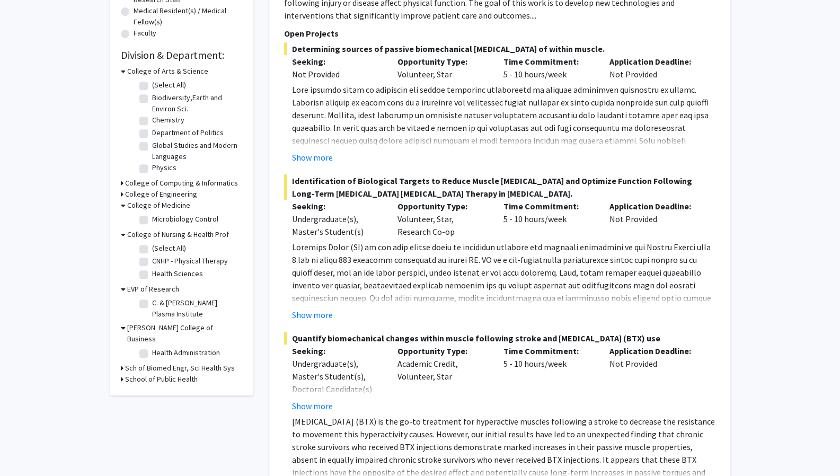
click at [122, 363] on icon at bounding box center [122, 368] width 3 height 11
click at [122, 401] on icon at bounding box center [122, 406] width 3 height 11
click at [152, 376] on label "School of Biomedical Engineering" at bounding box center [196, 387] width 88 height 22
click at [152, 376] on input "School of Biomedical Engineering" at bounding box center [155, 379] width 7 height 7
checkbox input "true"
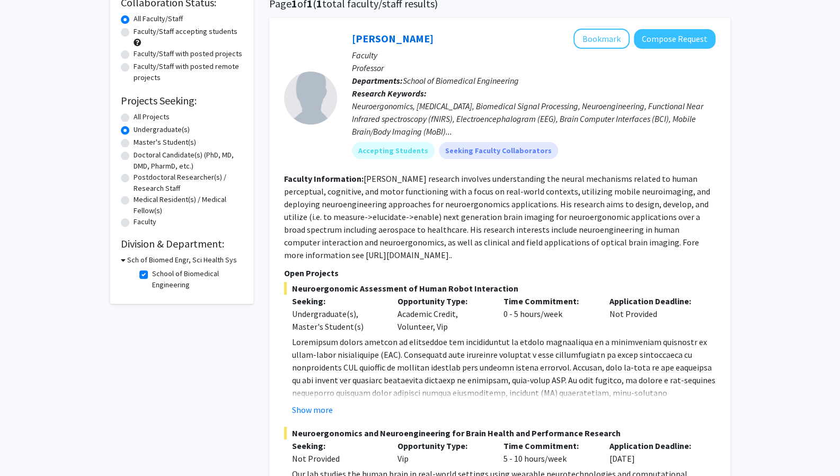
scroll to position [89, 0]
click at [152, 274] on label "School of Biomedical Engineering" at bounding box center [196, 280] width 88 height 22
click at [152, 274] on input "School of Biomedical Engineering" at bounding box center [155, 272] width 7 height 7
checkbox input "false"
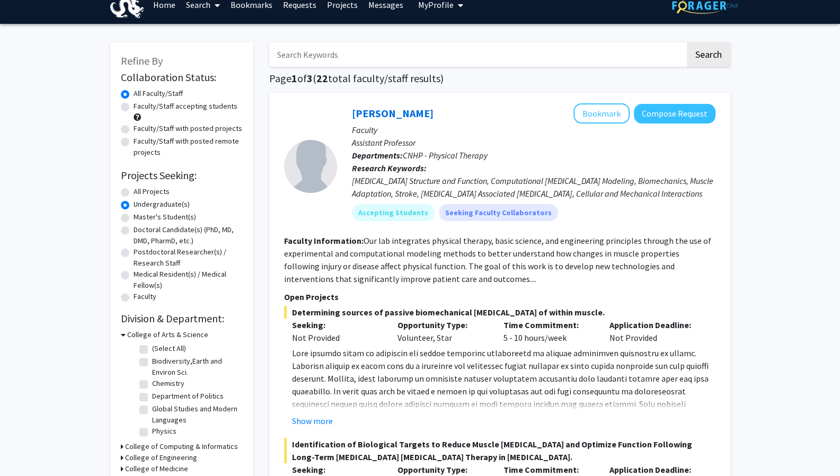
scroll to position [15, 0]
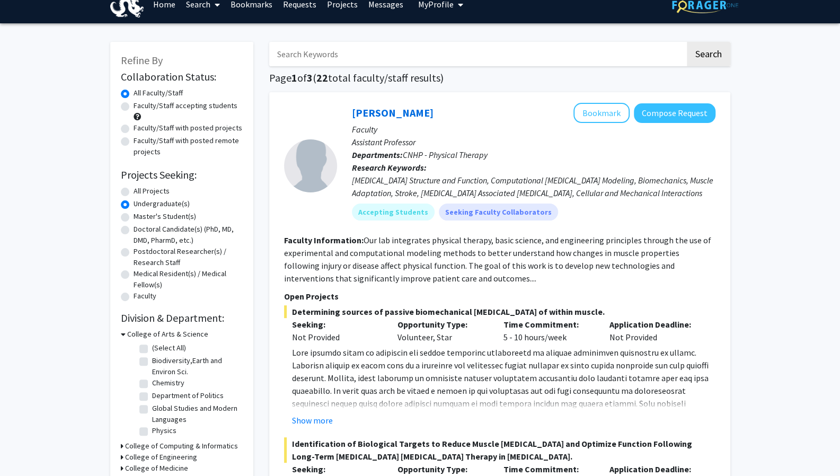
click at [134, 105] on label "Faculty/Staff accepting students" at bounding box center [186, 105] width 104 height 11
click at [134, 105] on input "Faculty/Staff accepting students" at bounding box center [137, 103] width 7 height 7
radio input "true"
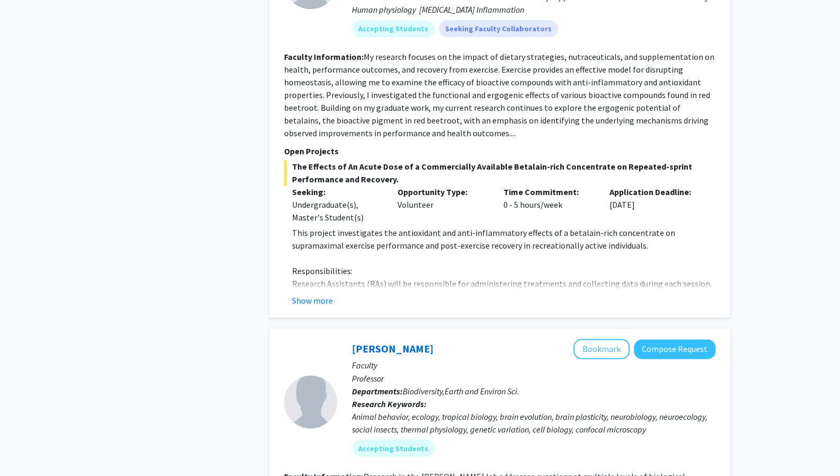
scroll to position [887, 0]
